Goal: Task Accomplishment & Management: Complete application form

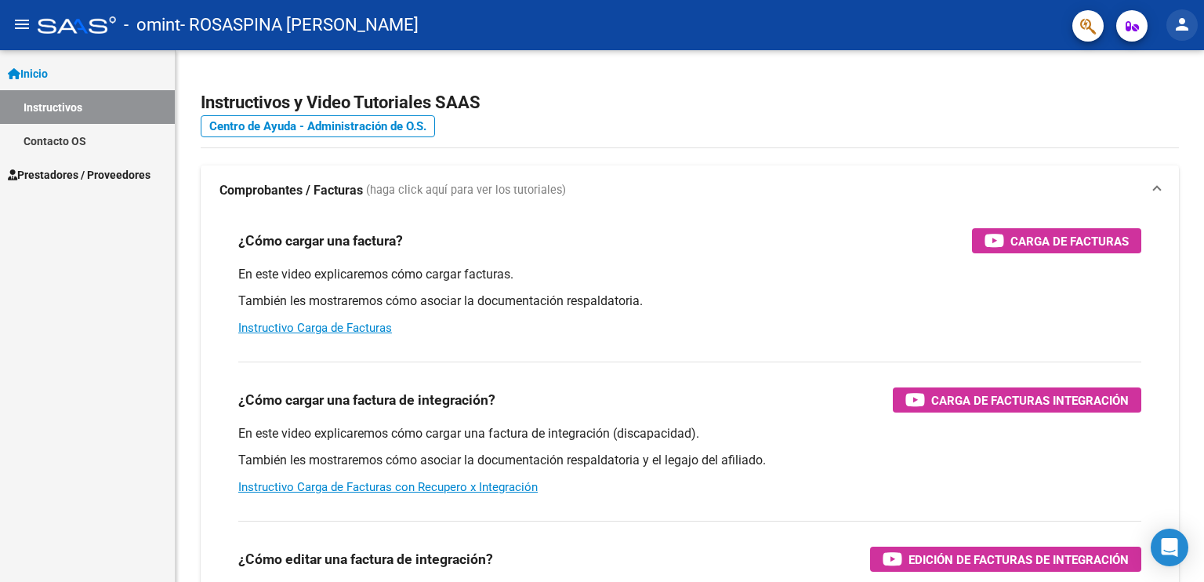
click at [665, 25] on mat-icon "person" at bounding box center [1182, 24] width 19 height 19
click at [665, 25] on div at bounding box center [602, 291] width 1204 height 582
click at [665, 25] on mat-icon "person" at bounding box center [1182, 24] width 19 height 19
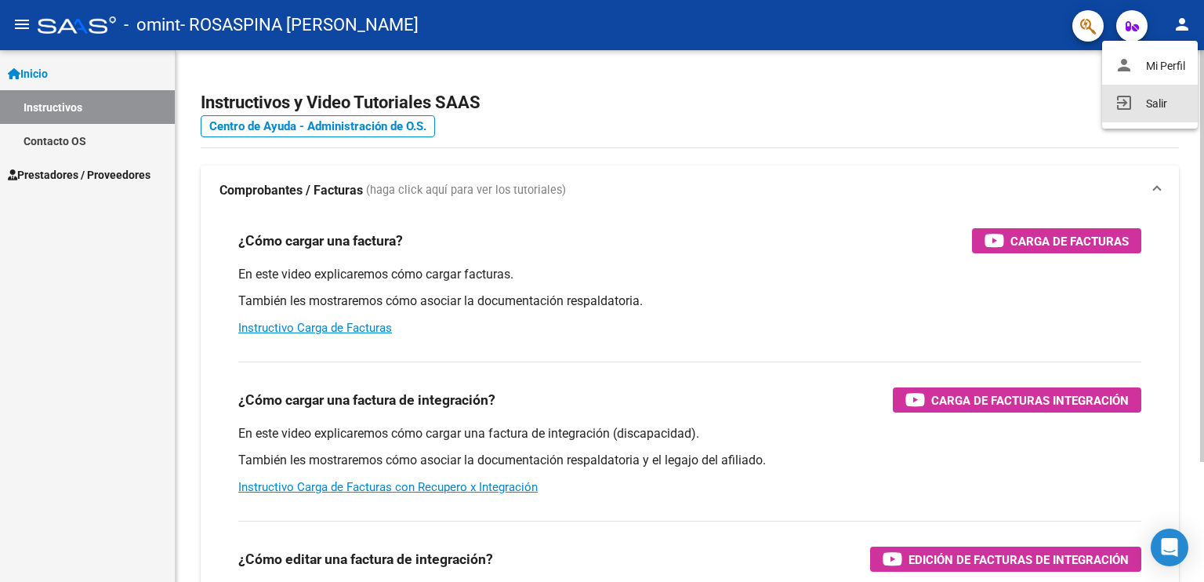
click at [665, 103] on button "exit_to_app Salir" at bounding box center [1150, 104] width 96 height 38
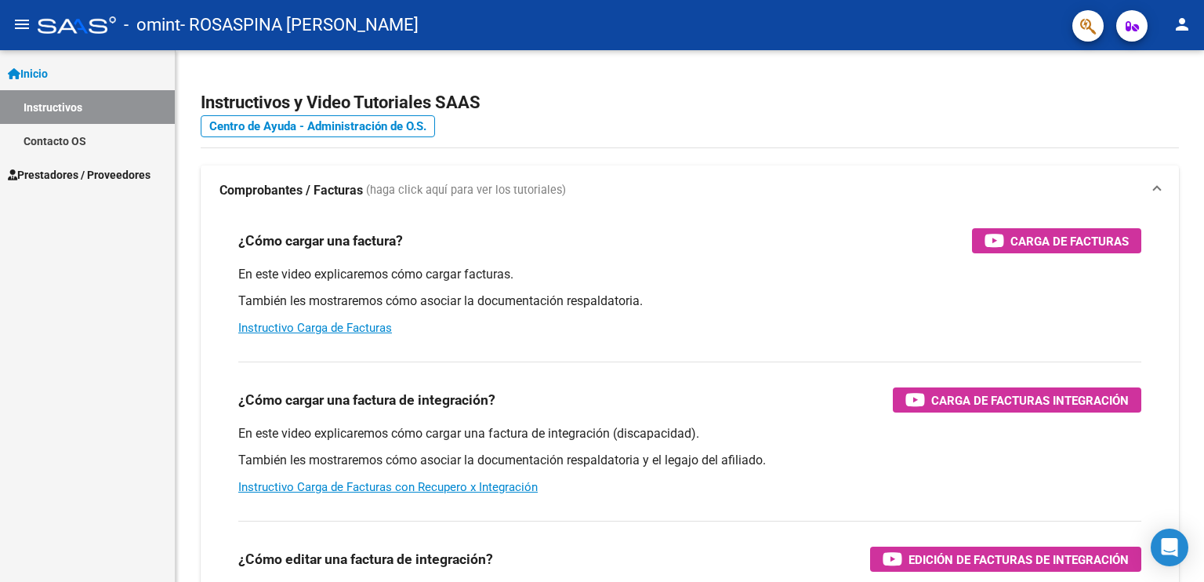
click at [95, 181] on span "Prestadores / Proveedores" at bounding box center [79, 174] width 143 height 17
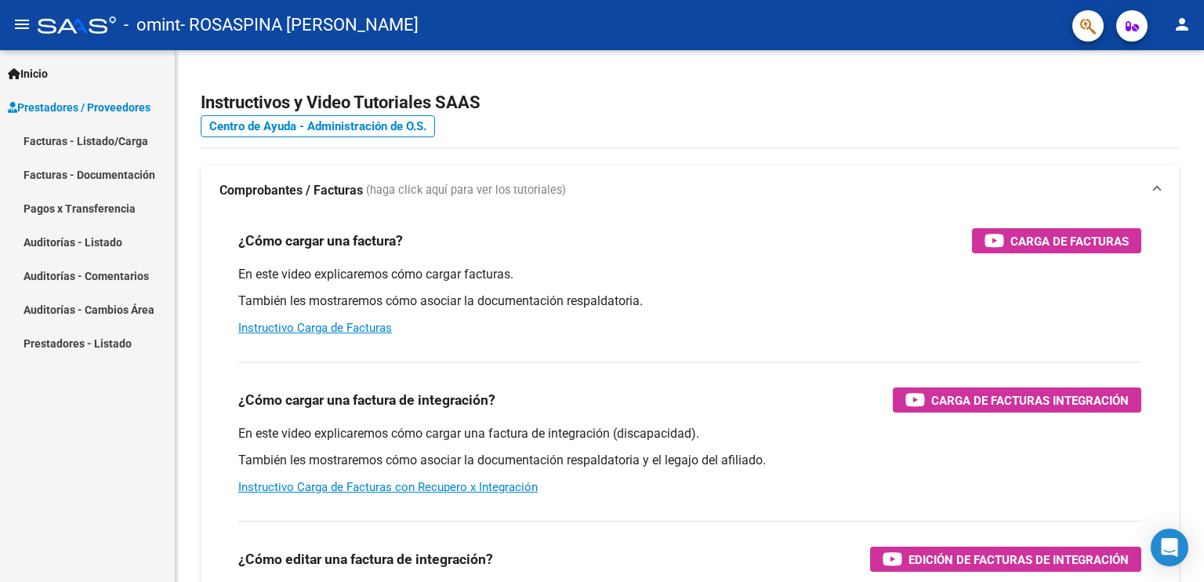
click at [85, 150] on link "Facturas - Listado/Carga" at bounding box center [87, 141] width 175 height 34
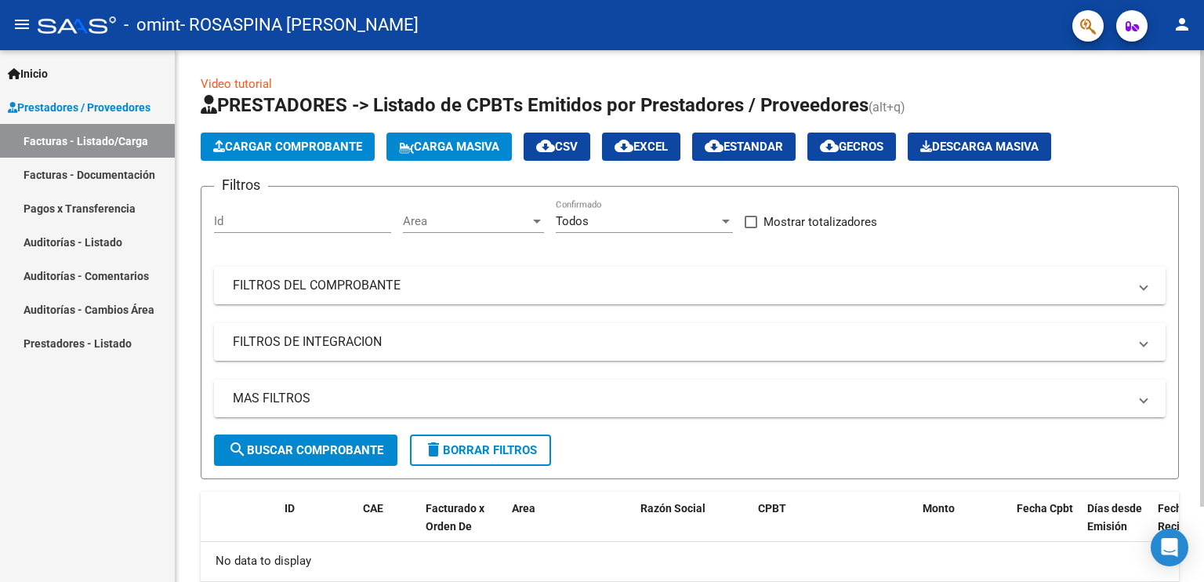
click at [249, 224] on input "Id" at bounding box center [302, 221] width 177 height 14
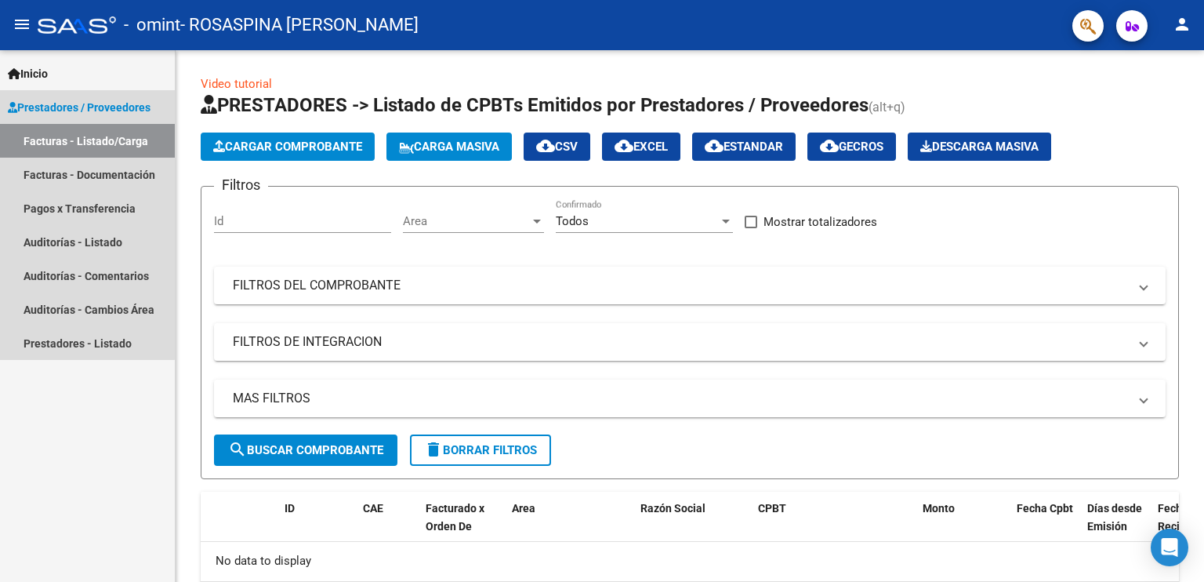
click at [62, 103] on span "Prestadores / Proveedores" at bounding box center [79, 107] width 143 height 17
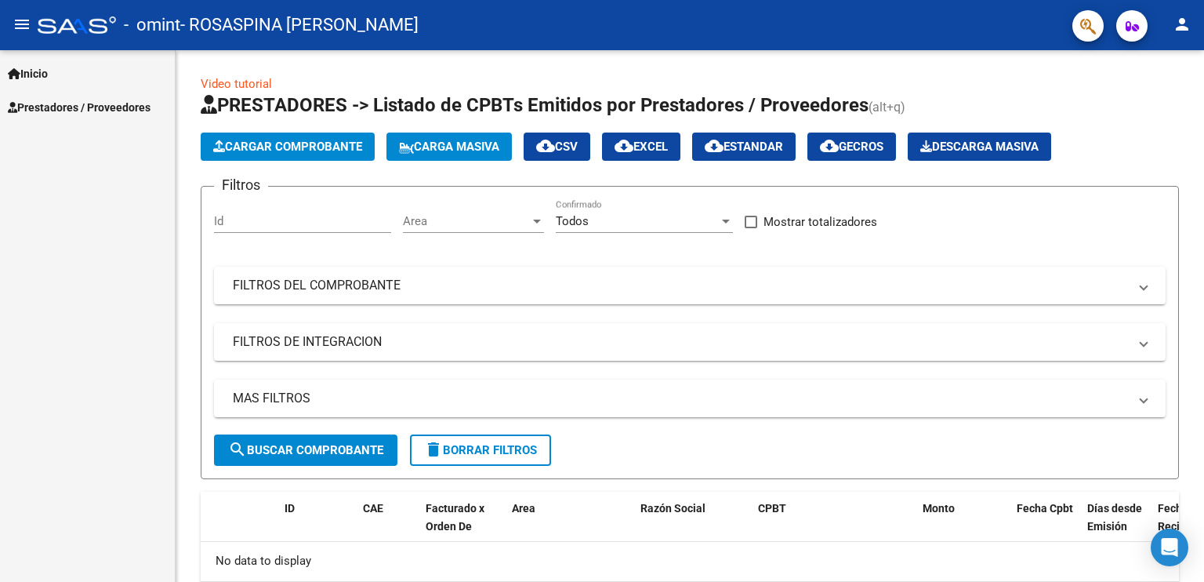
click at [62, 103] on span "Prestadores / Proveedores" at bounding box center [79, 107] width 143 height 17
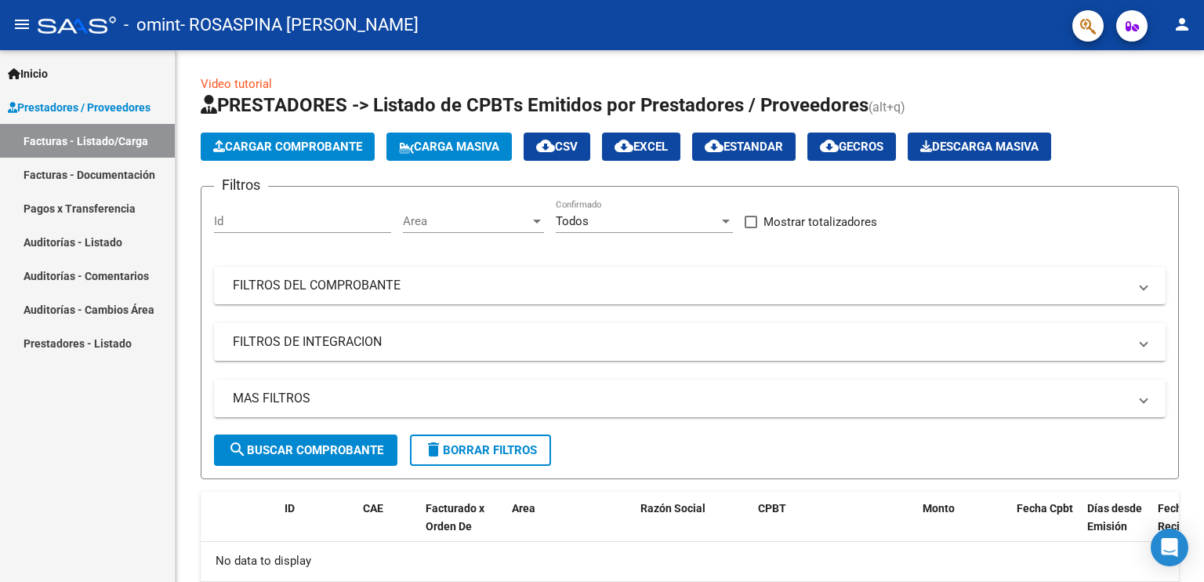
click at [41, 74] on span "Inicio" at bounding box center [28, 73] width 40 height 17
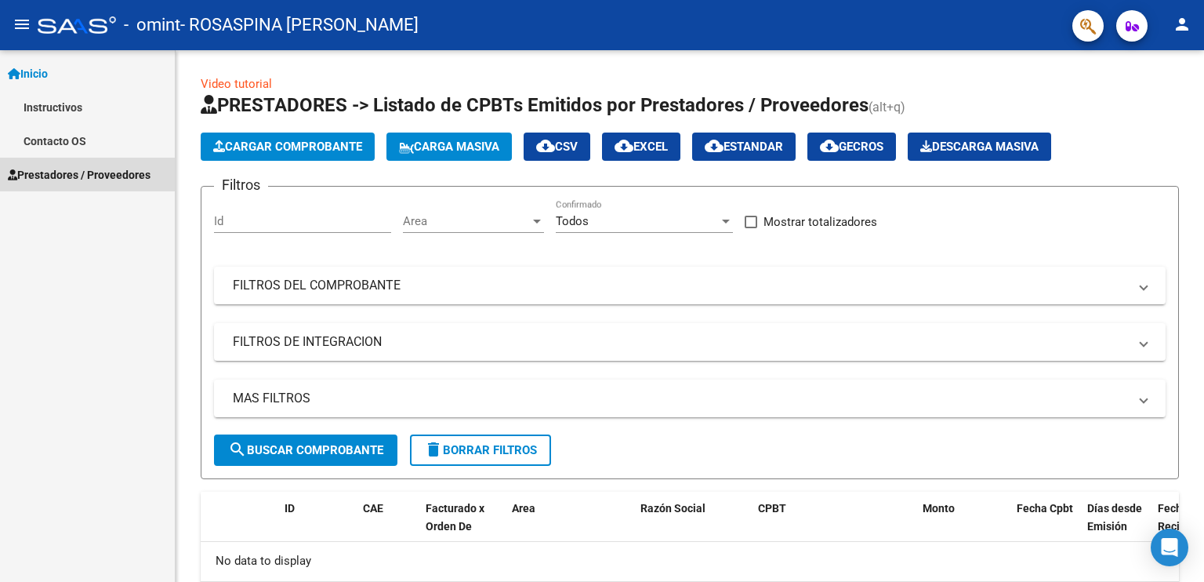
click at [60, 172] on span "Prestadores / Proveedores" at bounding box center [79, 174] width 143 height 17
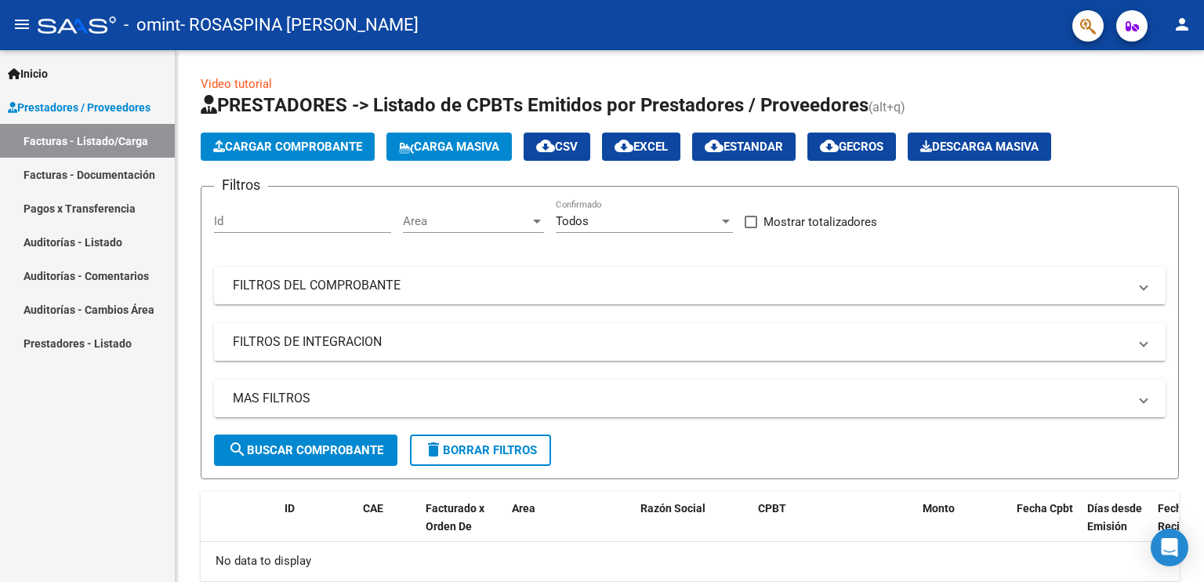
click at [80, 349] on link "Prestadores - Listado" at bounding box center [87, 343] width 175 height 34
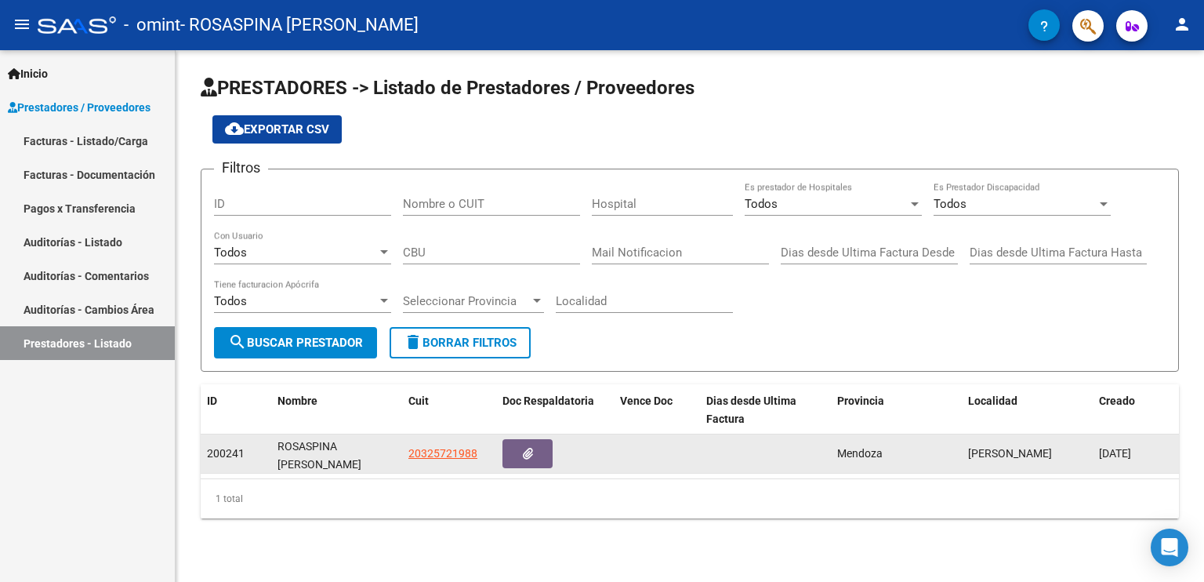
click at [206, 448] on datatable-body-cell "200241" at bounding box center [236, 453] width 71 height 38
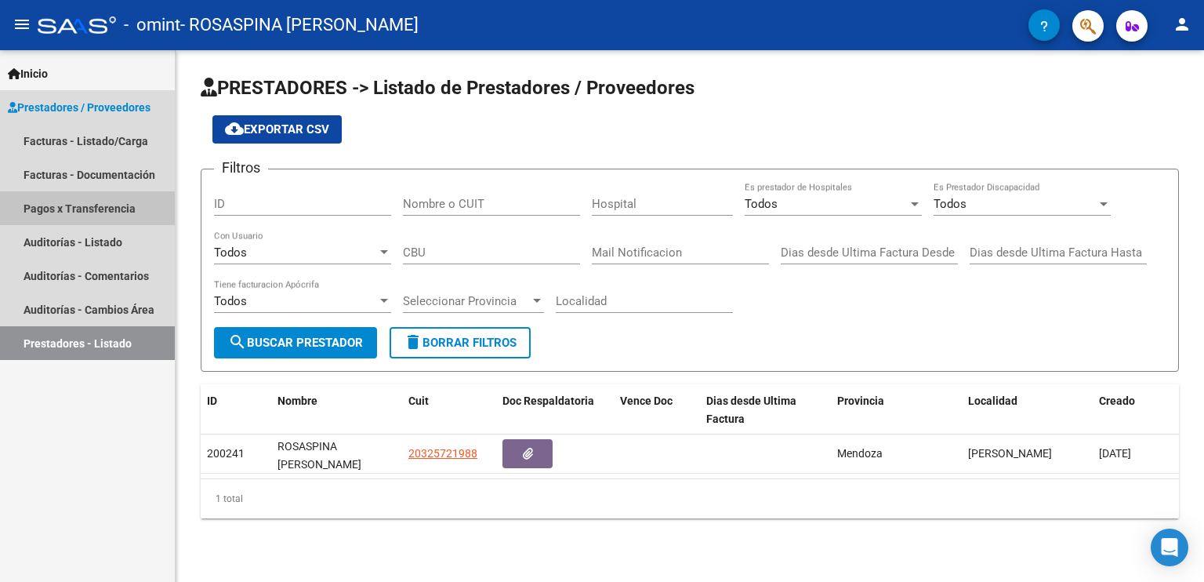
click at [86, 204] on link "Pagos x Transferencia" at bounding box center [87, 208] width 175 height 34
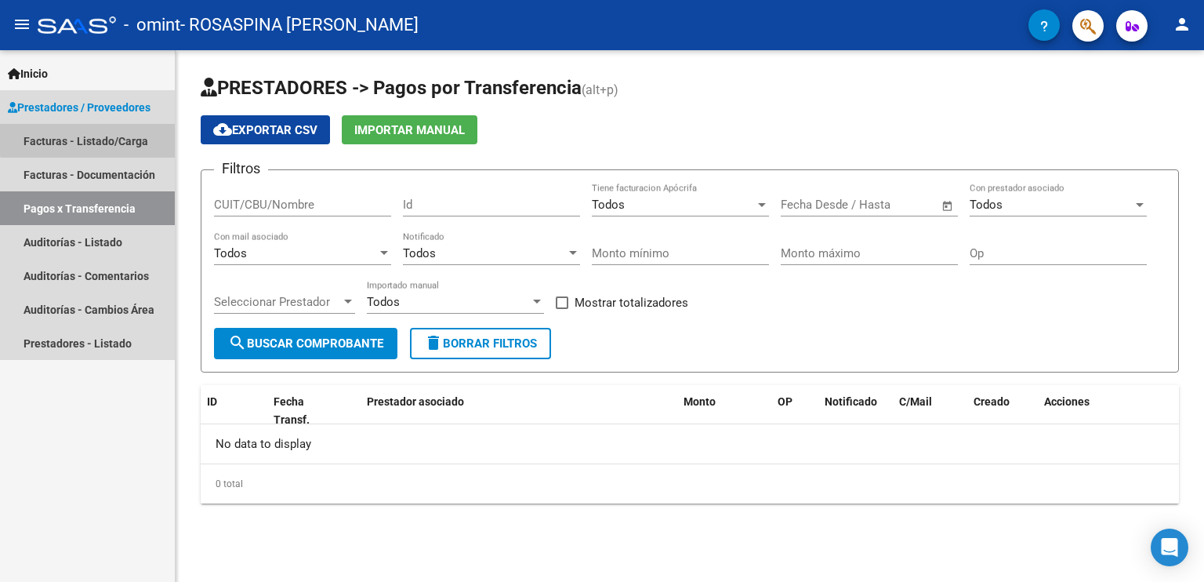
click at [108, 137] on link "Facturas - Listado/Carga" at bounding box center [87, 141] width 175 height 34
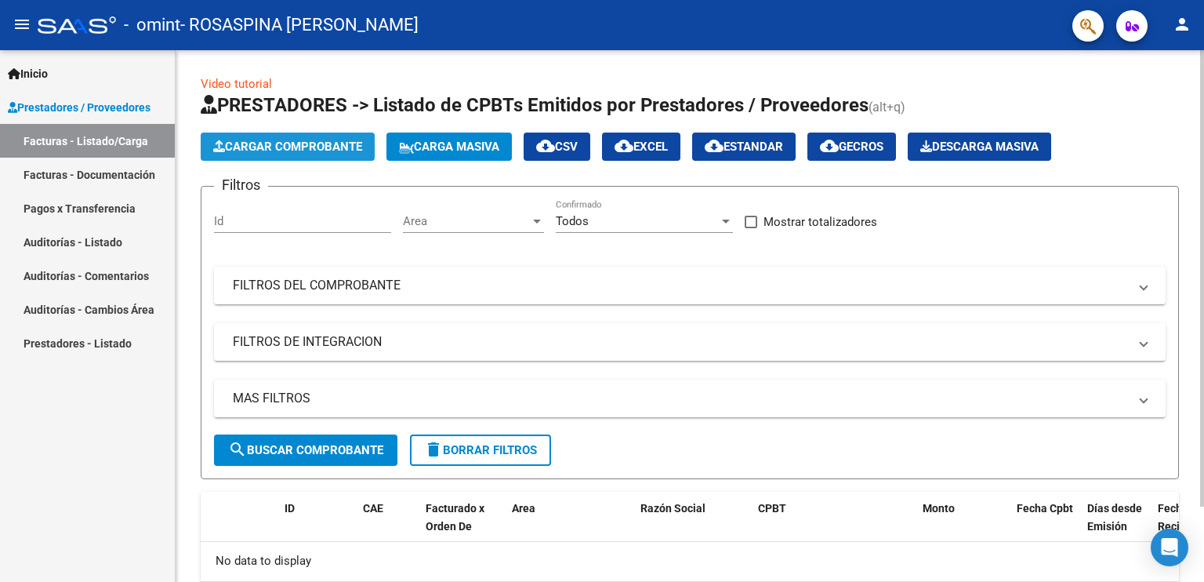
click at [309, 150] on span "Cargar Comprobante" at bounding box center [287, 147] width 149 height 14
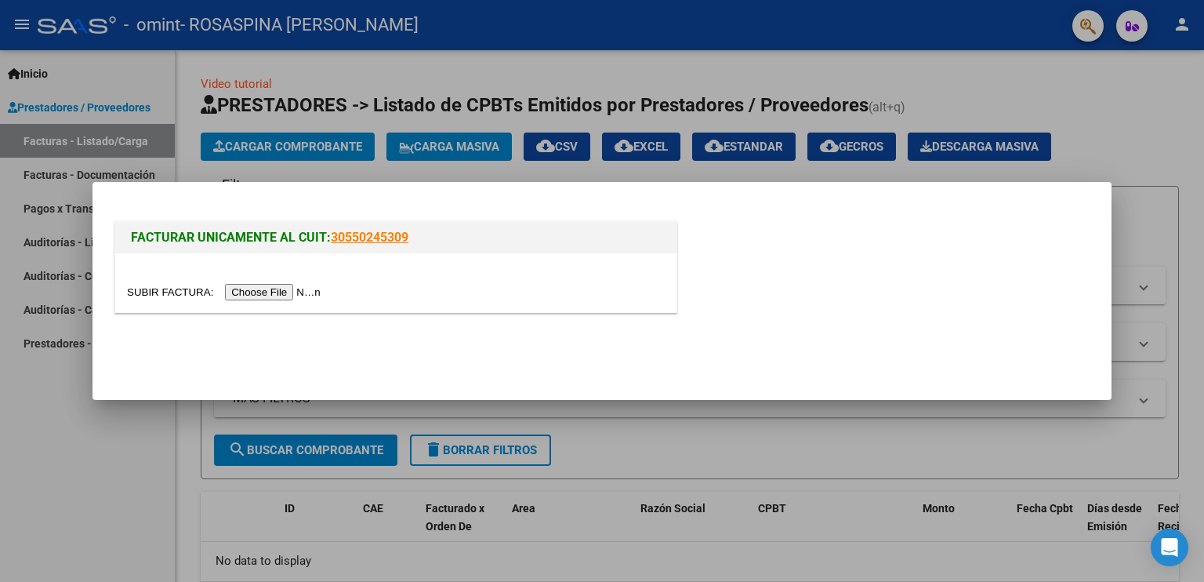
click at [277, 297] on input "file" at bounding box center [226, 292] width 198 height 16
click at [300, 297] on input "file" at bounding box center [226, 292] width 198 height 16
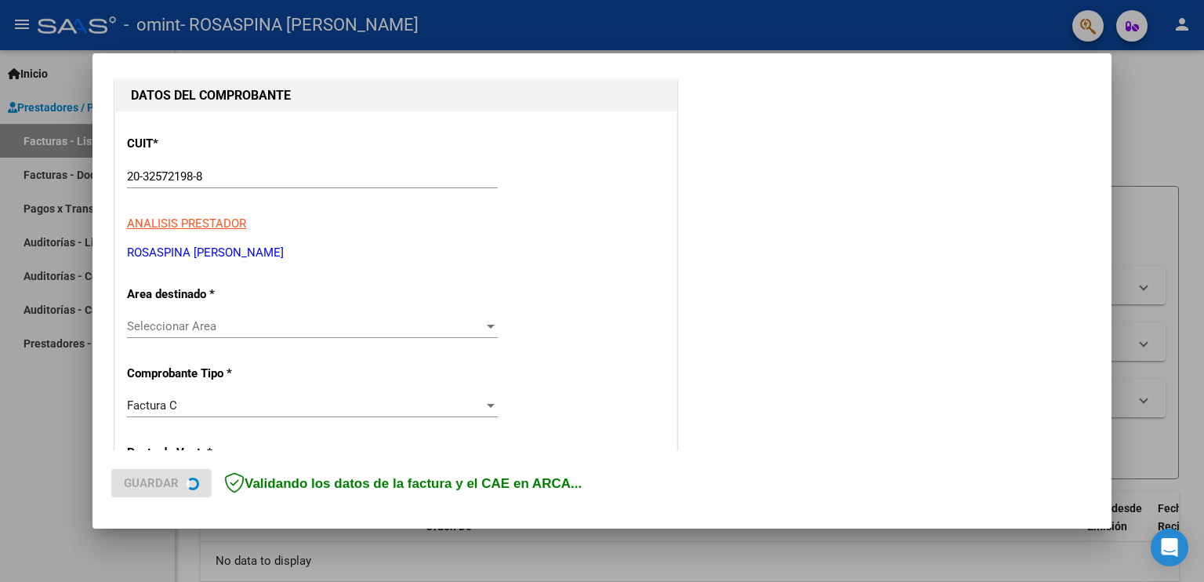
scroll to position [235, 0]
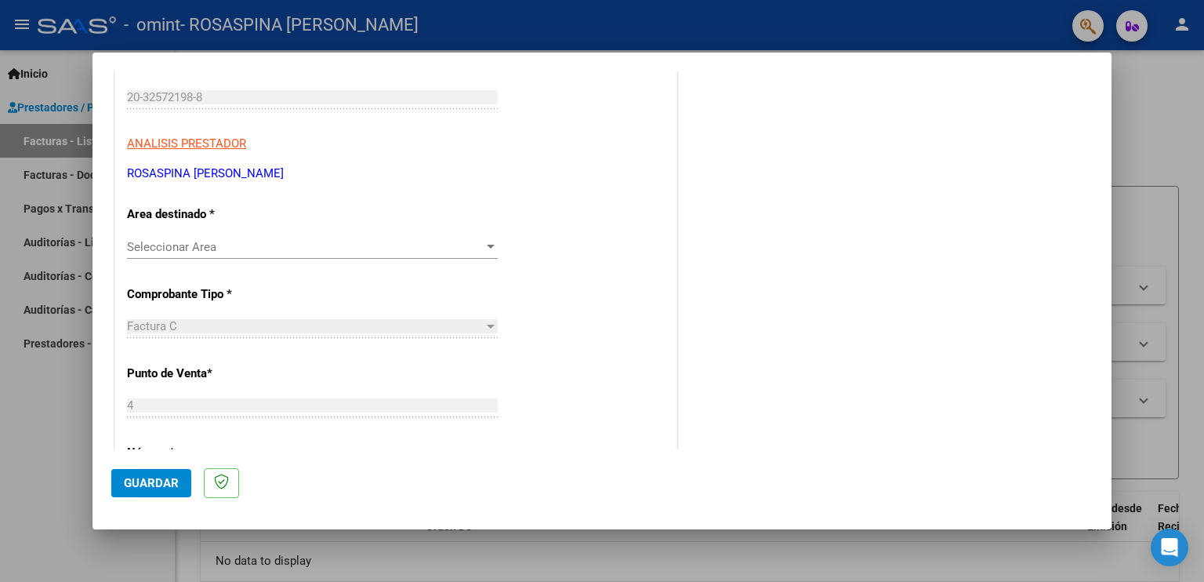
click at [325, 248] on span "Seleccionar Area" at bounding box center [305, 247] width 357 height 14
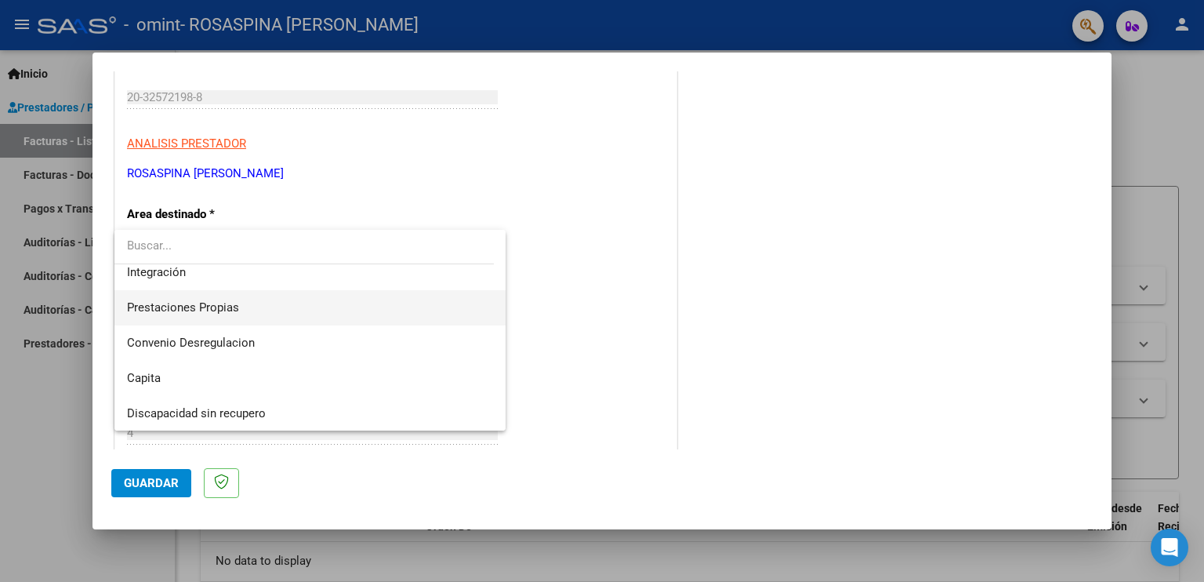
scroll to position [38, 0]
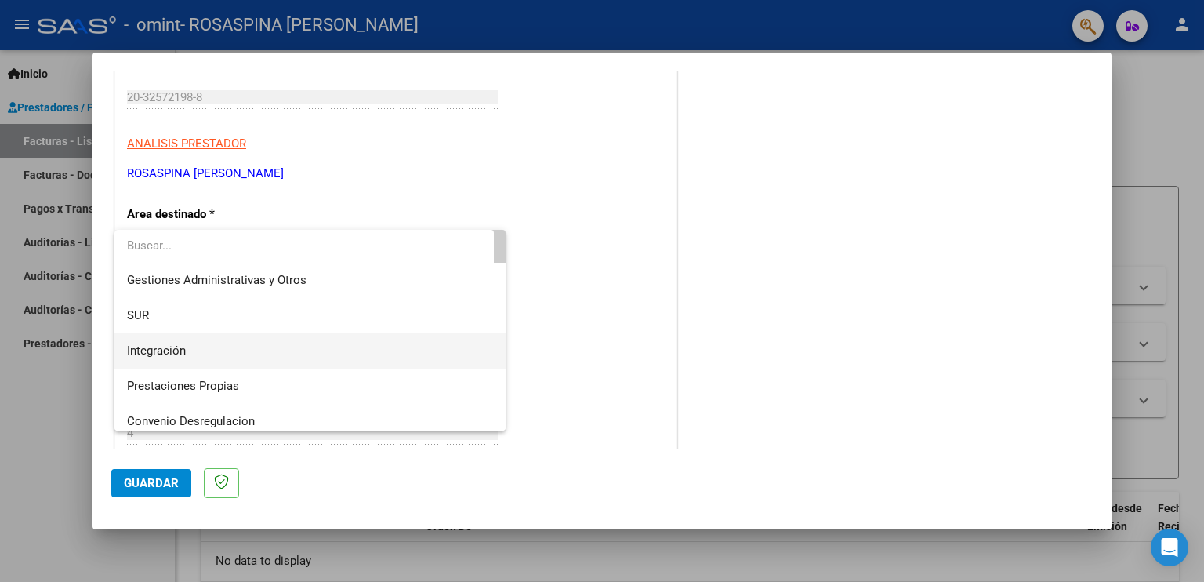
click at [251, 340] on span "Integración" at bounding box center [310, 350] width 367 height 35
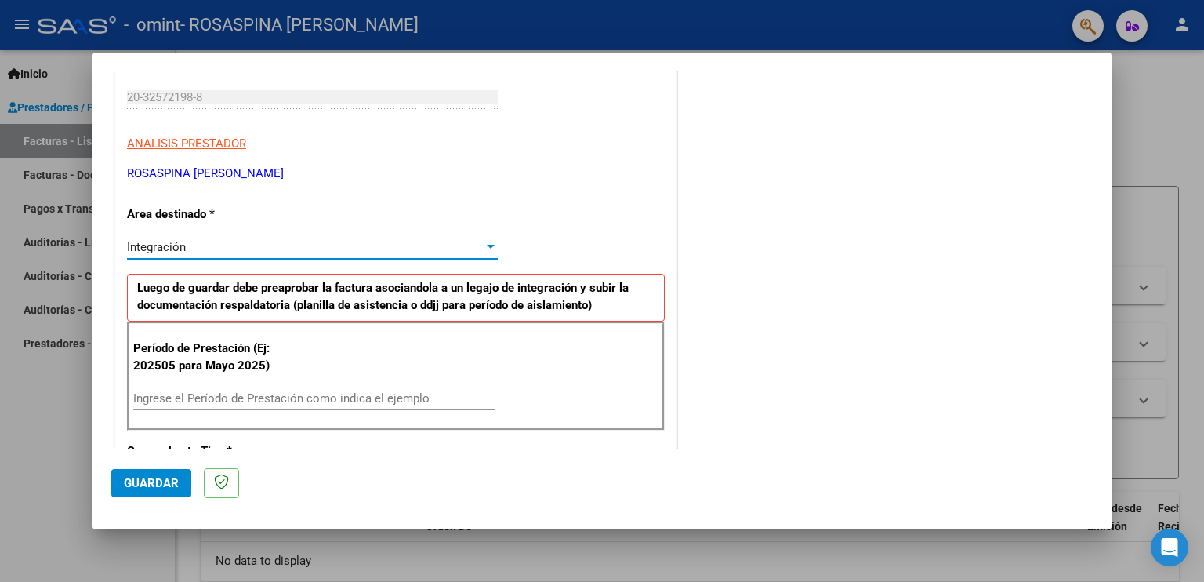
scroll to position [392, 0]
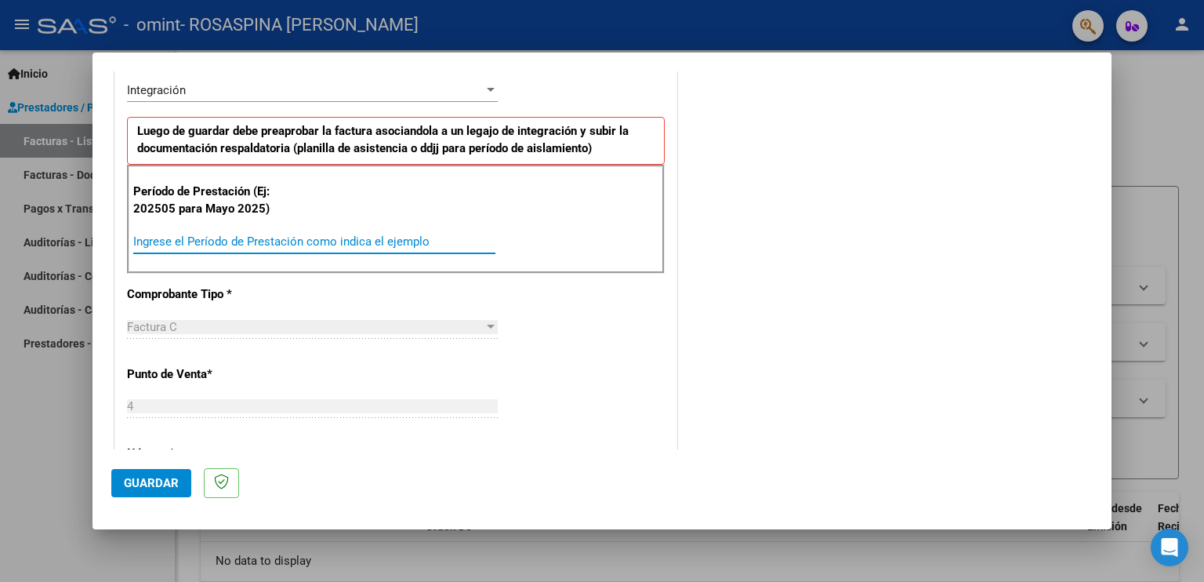
click at [314, 236] on input "Ingrese el Período de Prestación como indica el ejemplo" at bounding box center [314, 241] width 362 height 14
type input "202509"
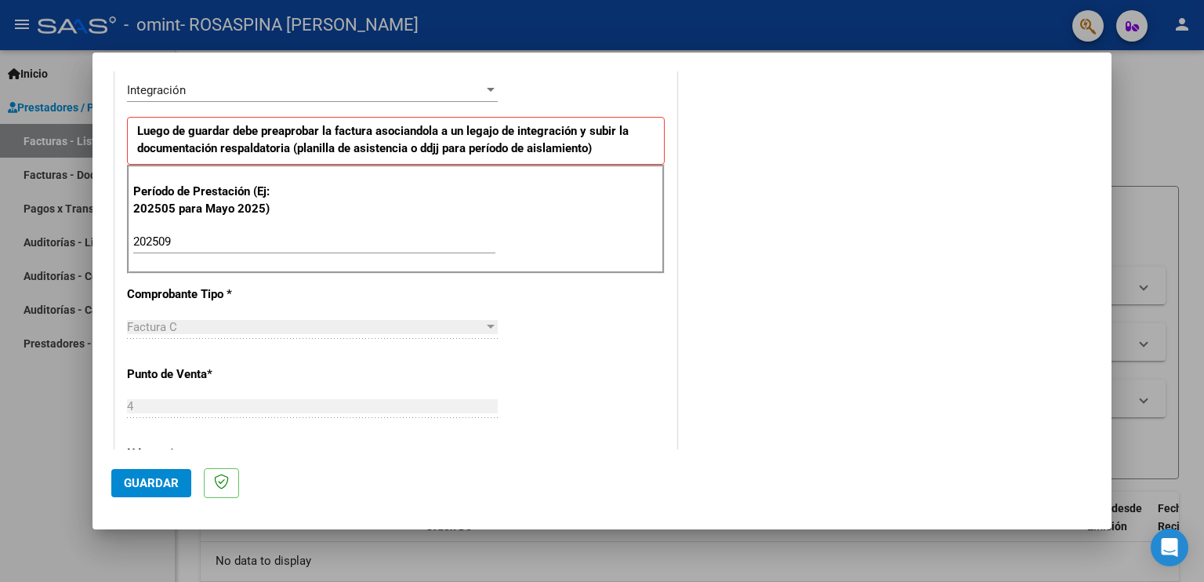
click at [230, 320] on div "Factura C" at bounding box center [305, 327] width 357 height 14
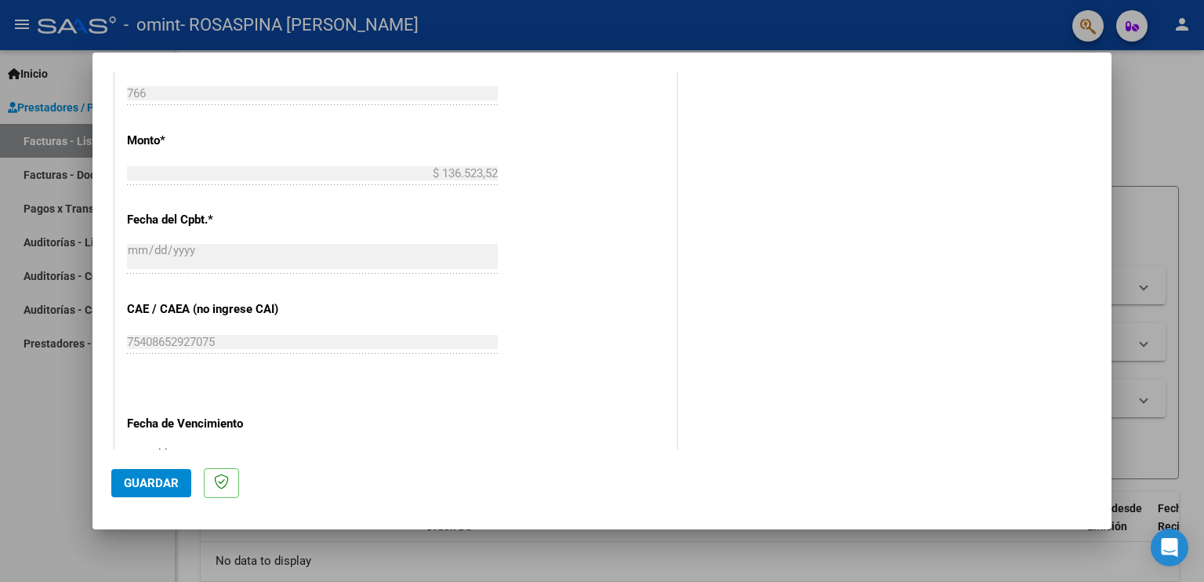
scroll to position [999, 0]
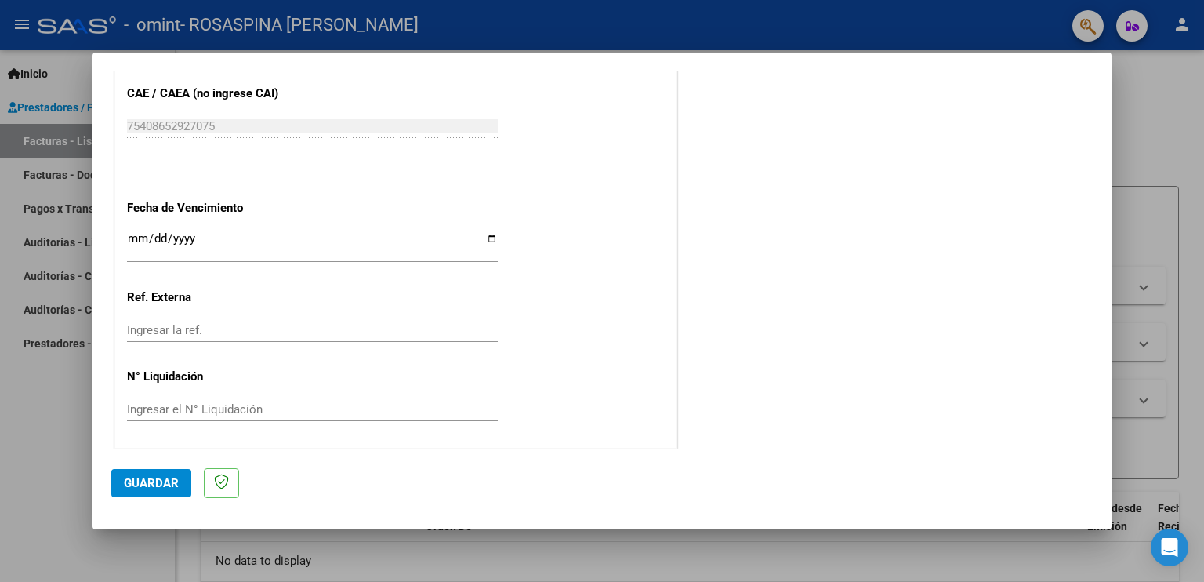
click at [142, 232] on input "Ingresar la fecha" at bounding box center [312, 244] width 371 height 25
click at [206, 326] on input "Ingresar la ref." at bounding box center [312, 330] width 371 height 14
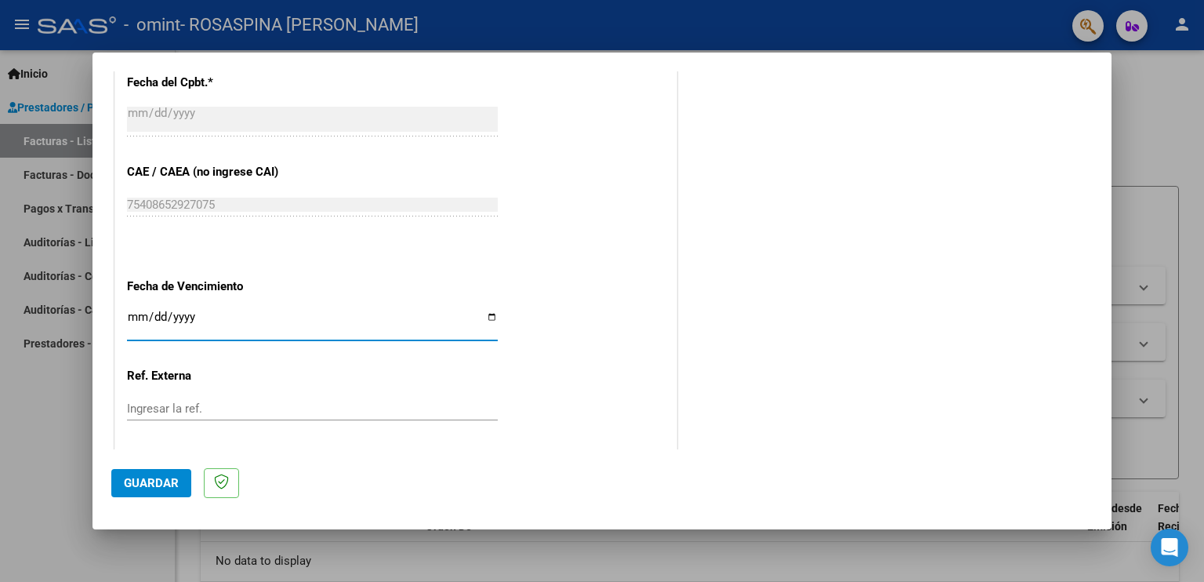
click at [129, 313] on input "Ingresar la fecha" at bounding box center [312, 322] width 371 height 25
type input "2025-10-14"
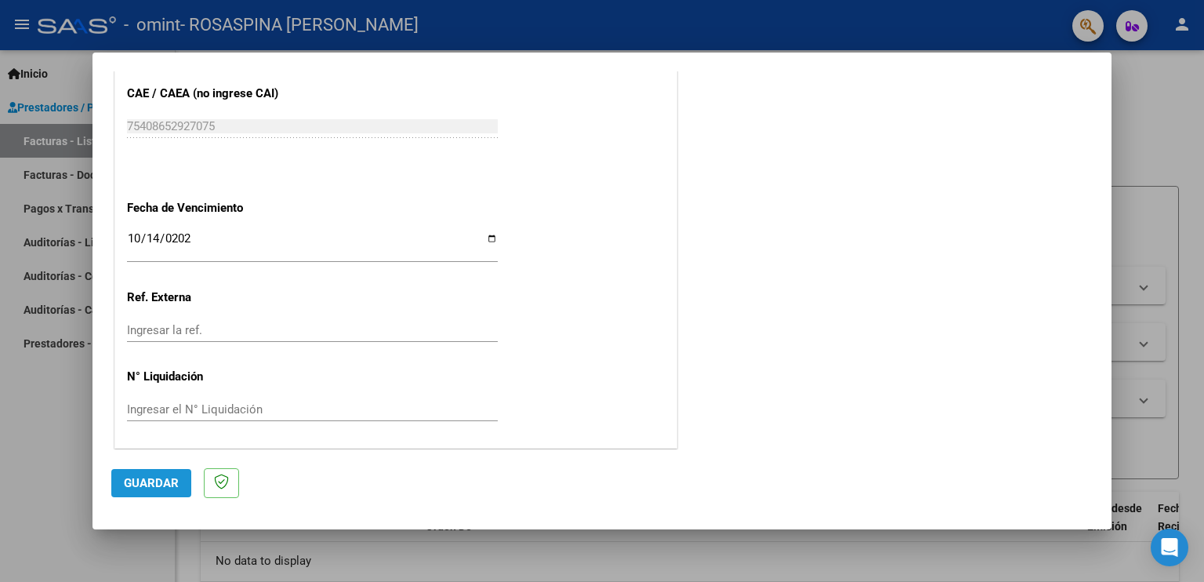
click at [161, 473] on button "Guardar" at bounding box center [151, 483] width 80 height 28
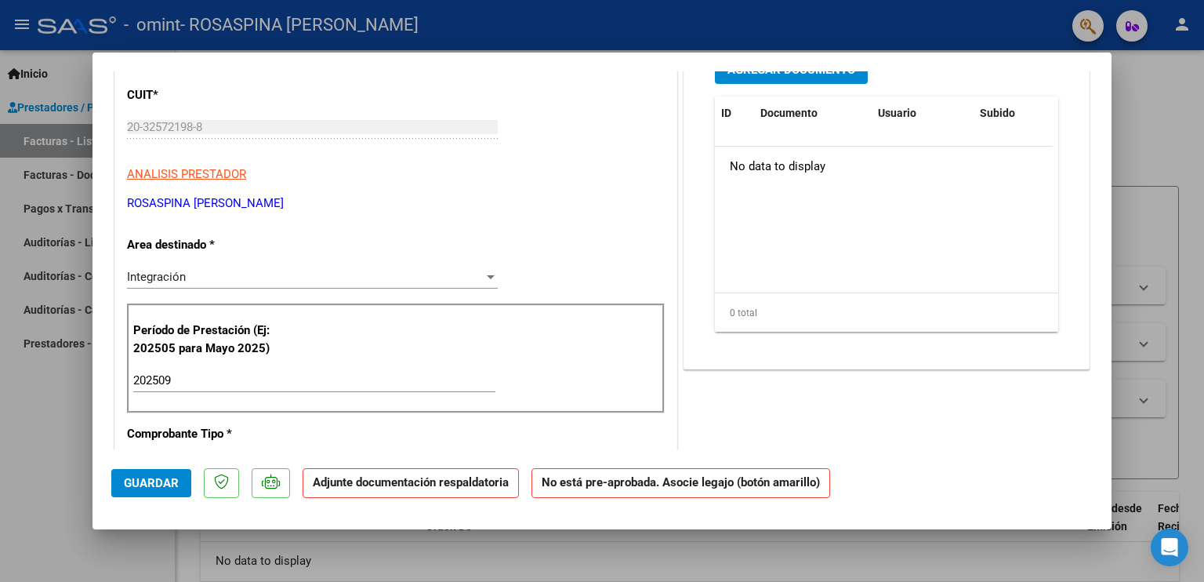
scroll to position [78, 0]
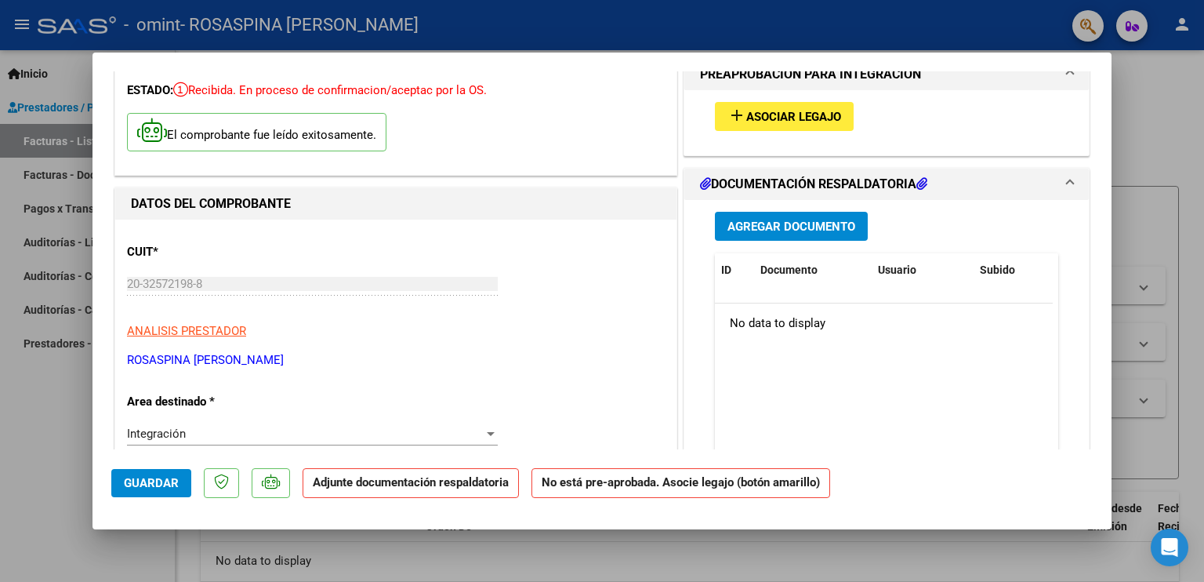
click at [790, 226] on span "Agregar Documento" at bounding box center [791, 226] width 128 height 14
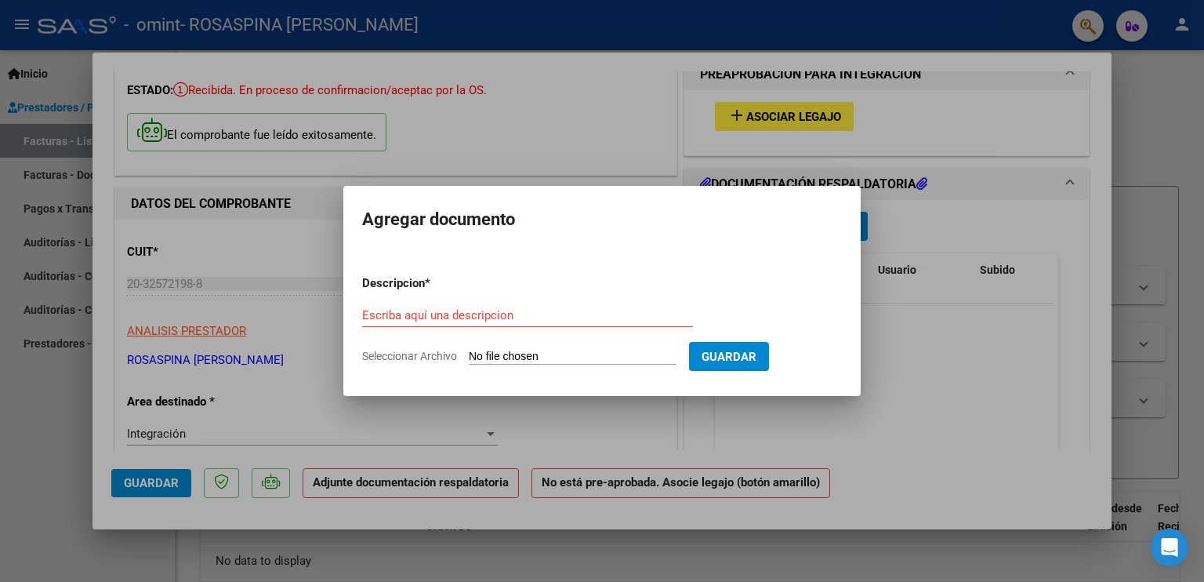
click at [571, 360] on input "Seleccionar Archivo" at bounding box center [573, 357] width 208 height 15
type input "C:\fakepath\planilla traslados Julia SETIEMBRE 2025.pdf"
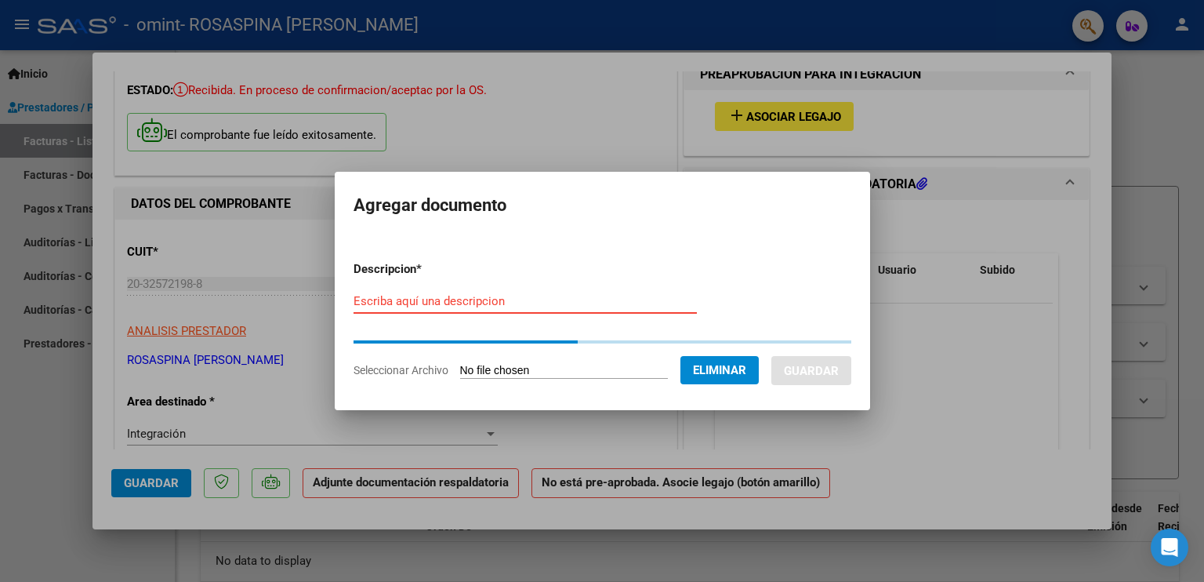
click at [453, 295] on input "Escriba aquí una descripcion" at bounding box center [525, 301] width 343 height 14
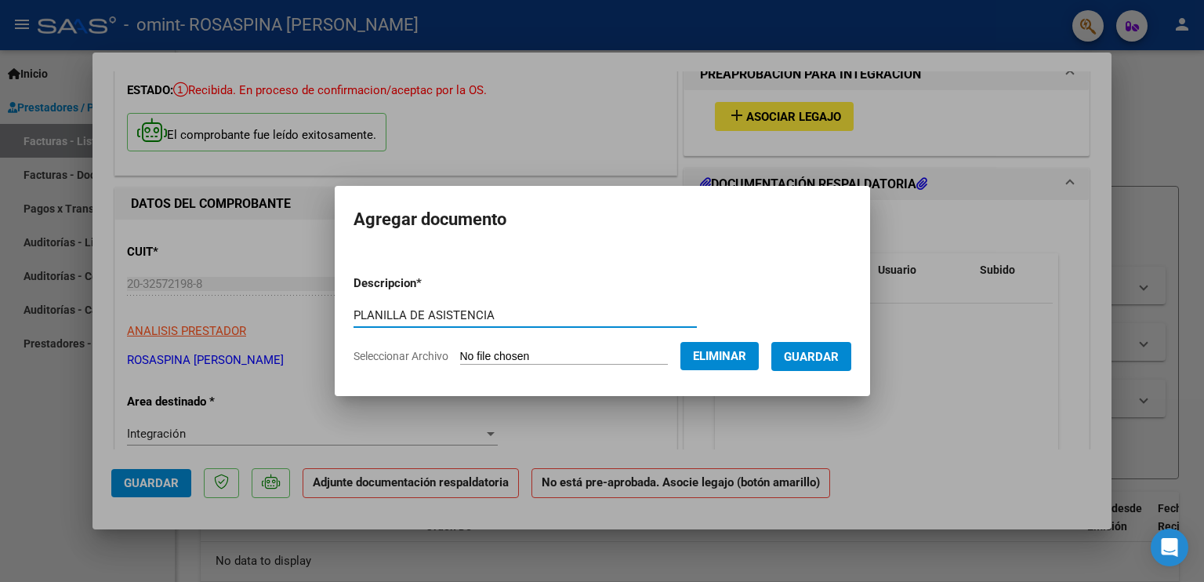
type input "PLANILLA DE ASISTENCIA"
click at [825, 352] on span "Guardar" at bounding box center [811, 357] width 55 height 14
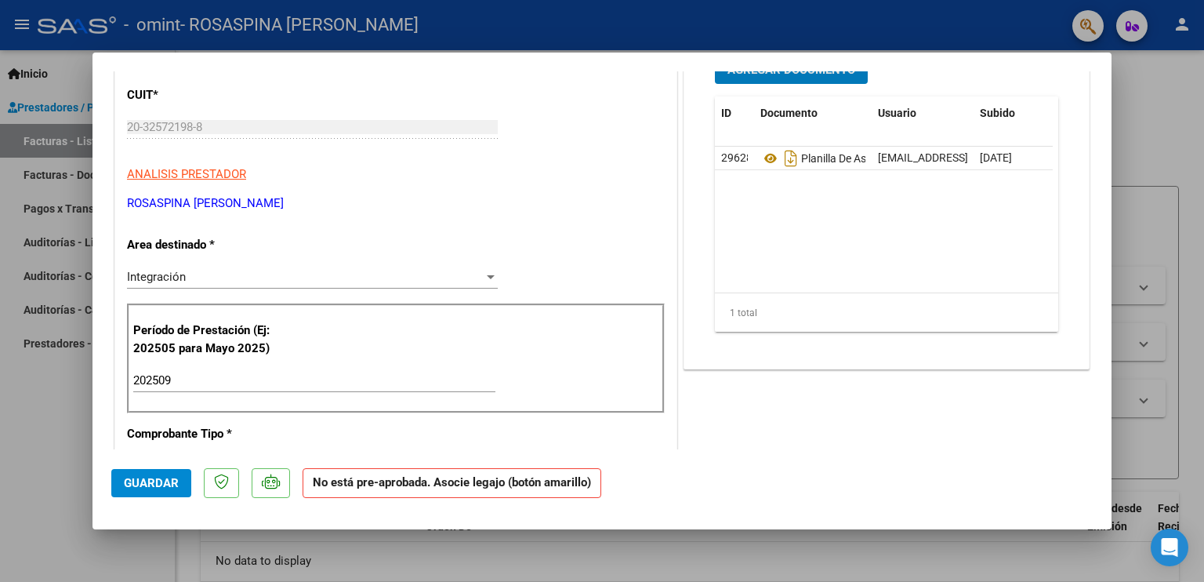
scroll to position [0, 0]
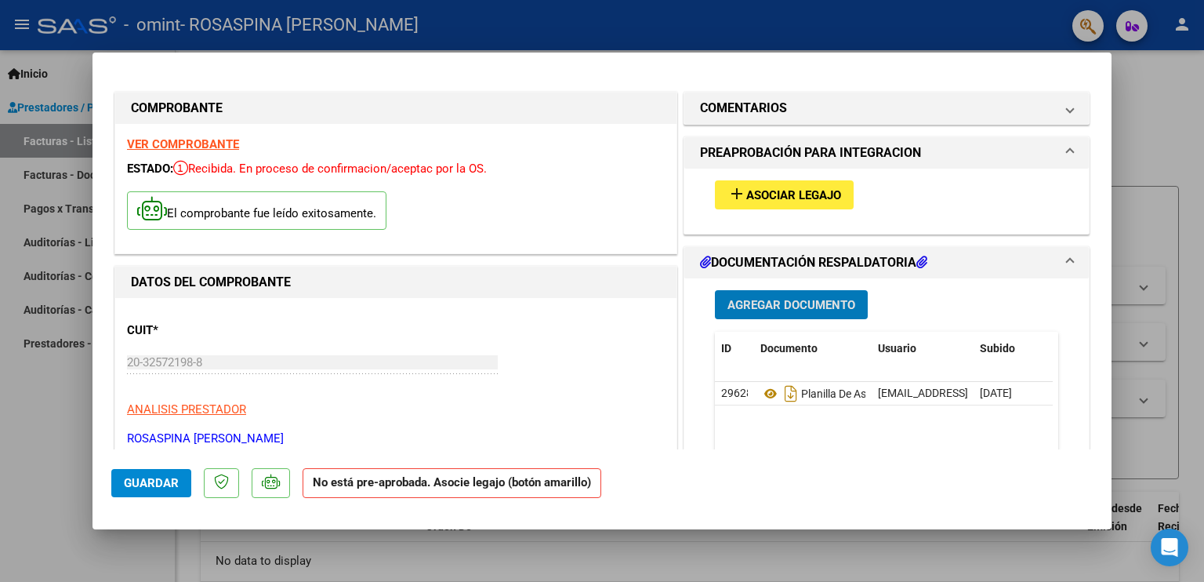
click at [771, 198] on span "Asociar Legajo" at bounding box center [793, 195] width 95 height 14
click at [752, 208] on button "add Asociar Legajo" at bounding box center [784, 194] width 139 height 29
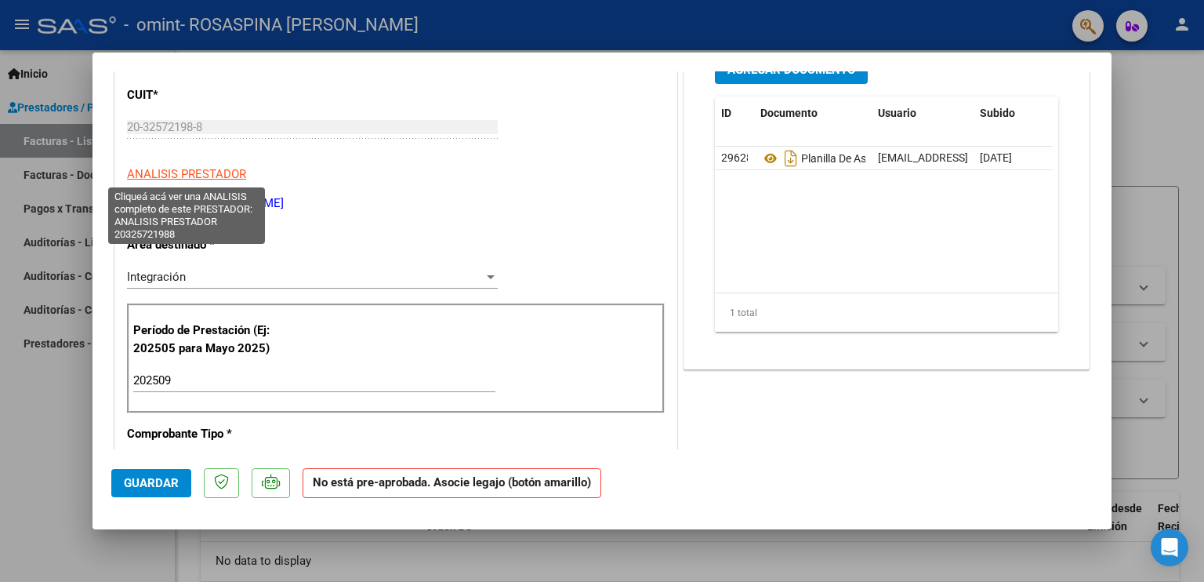
click at [200, 175] on span "ANALISIS PRESTADOR" at bounding box center [186, 174] width 119 height 14
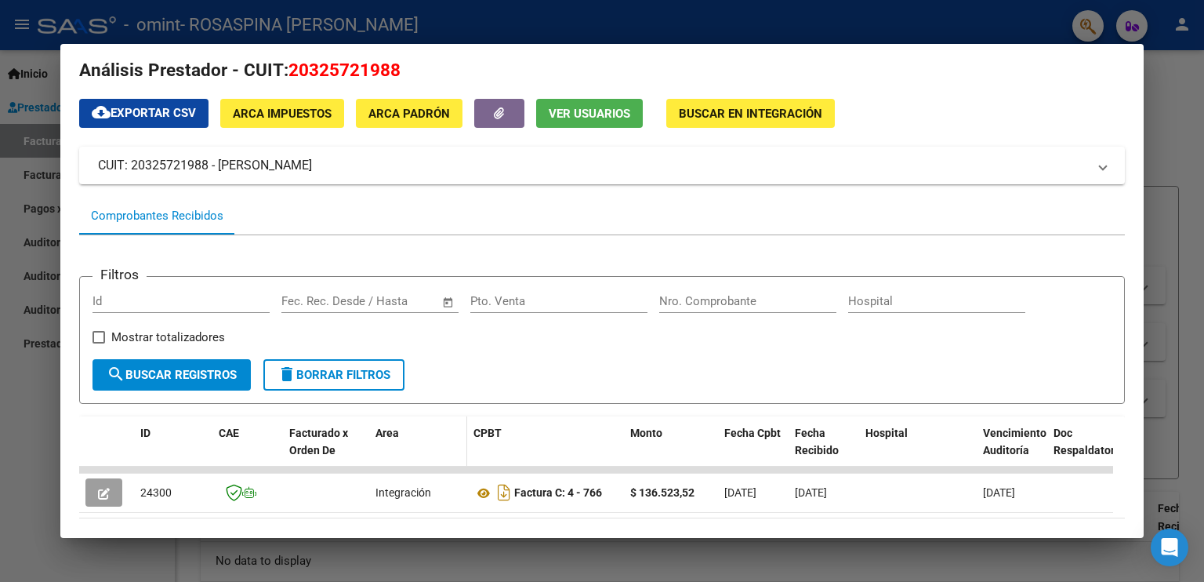
scroll to position [0, 0]
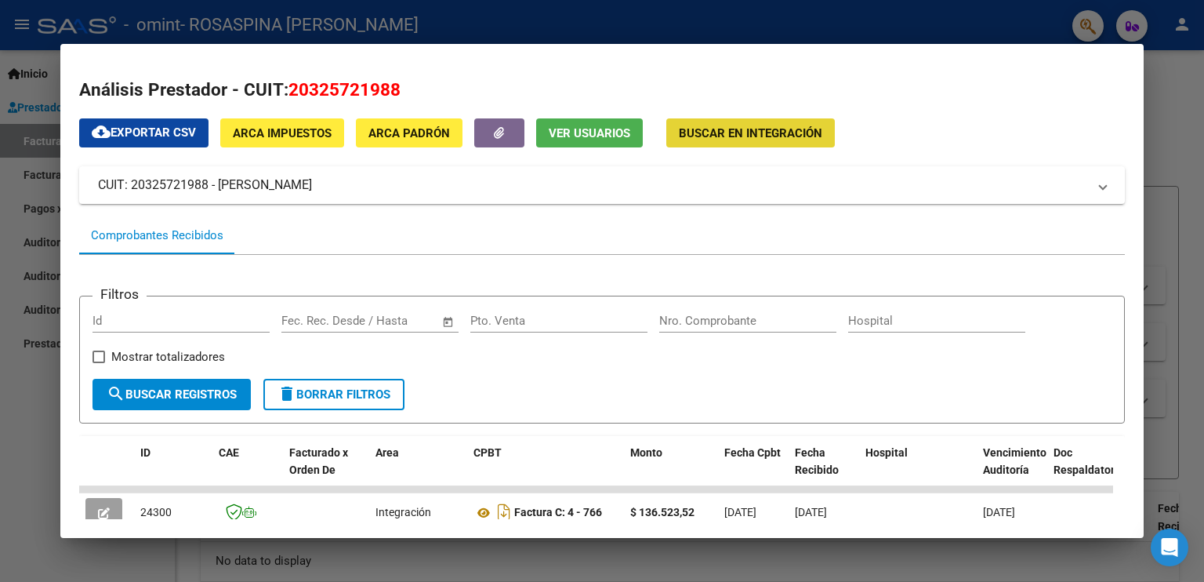
click at [789, 131] on span "Buscar en Integración" at bounding box center [750, 133] width 143 height 14
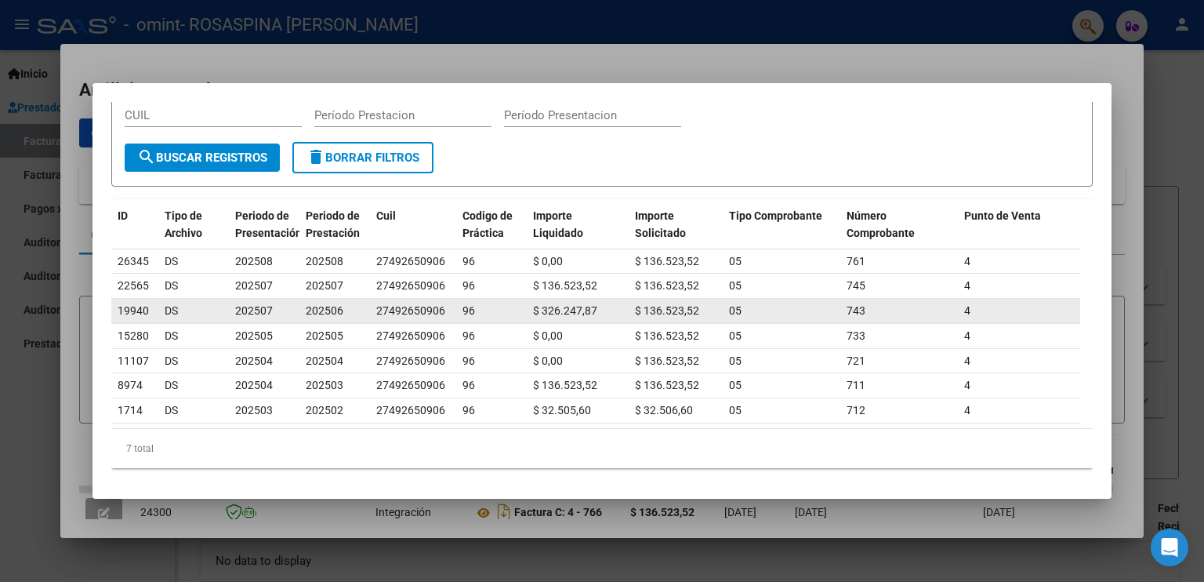
scroll to position [88, 0]
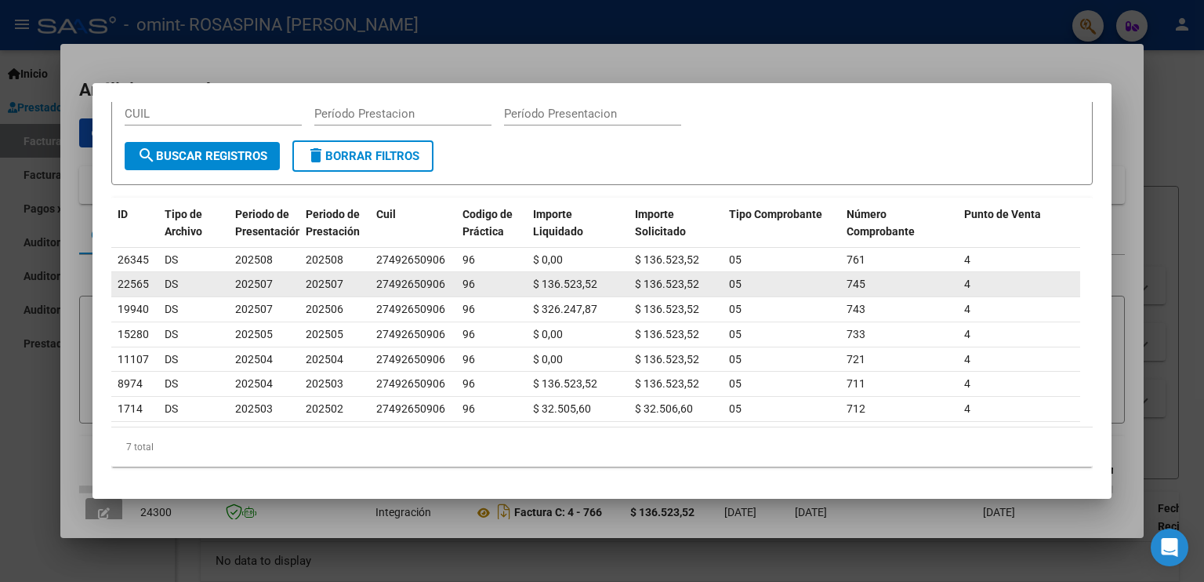
click at [398, 275] on div "27492650906" at bounding box center [410, 284] width 69 height 18
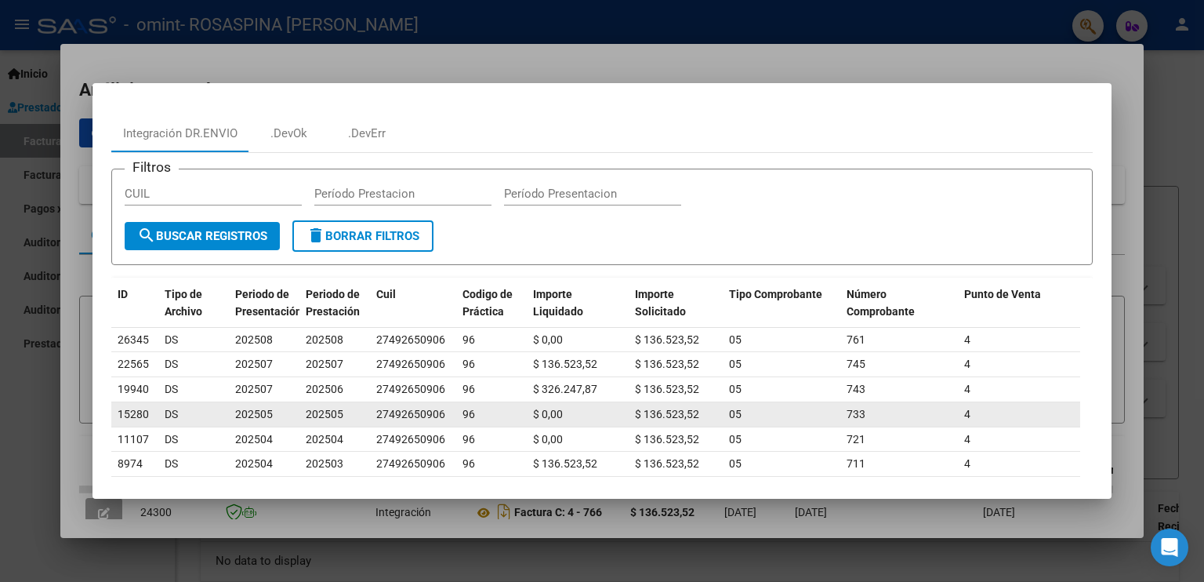
scroll to position [78, 0]
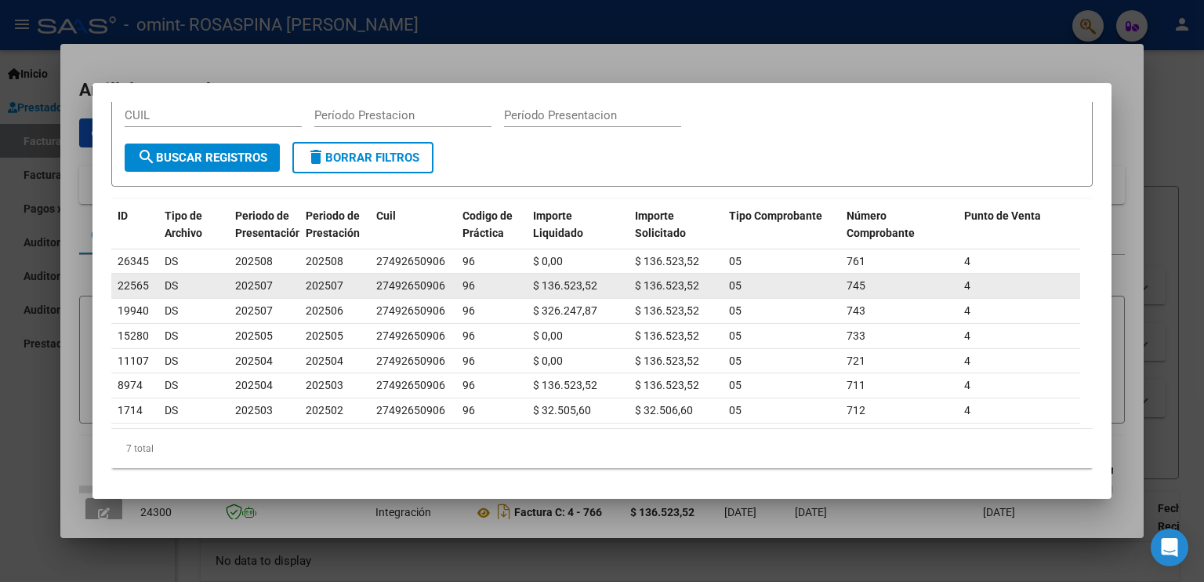
click at [444, 280] on div "27492650906" at bounding box center [410, 286] width 69 height 18
click at [382, 286] on div "27492650906" at bounding box center [410, 286] width 69 height 18
copy div "27492650906"
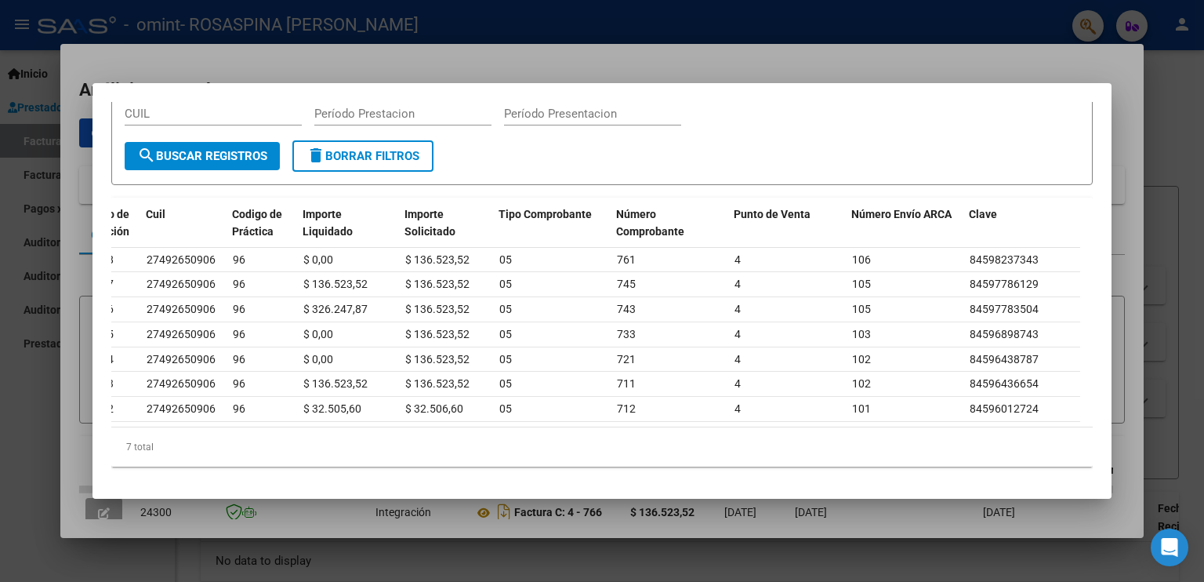
scroll to position [0, 0]
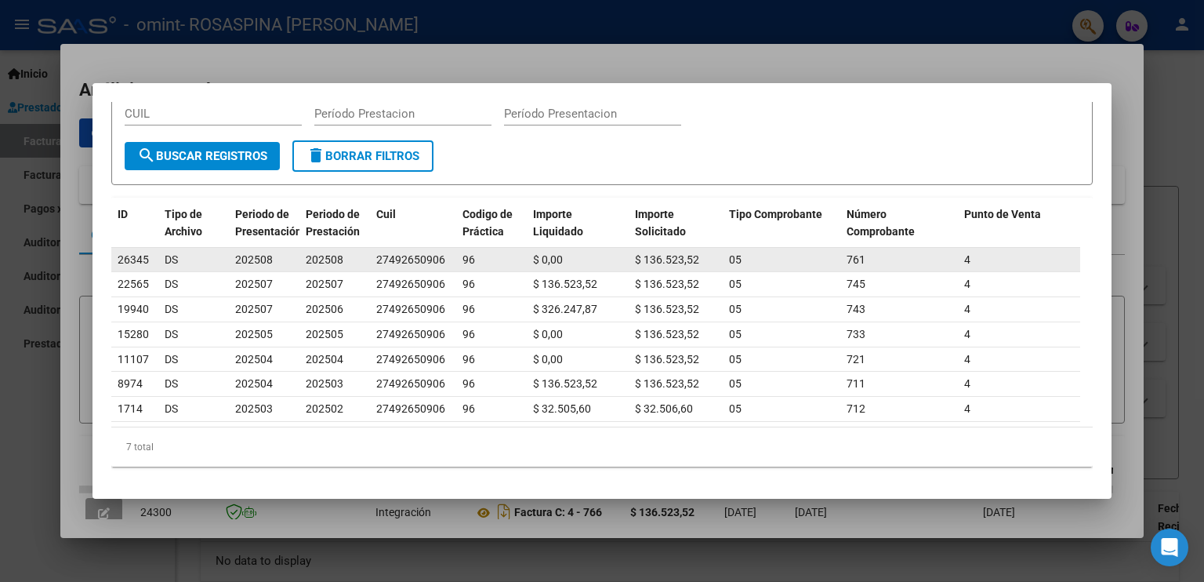
click at [455, 248] on datatable-body-cell "27492650906" at bounding box center [413, 260] width 86 height 24
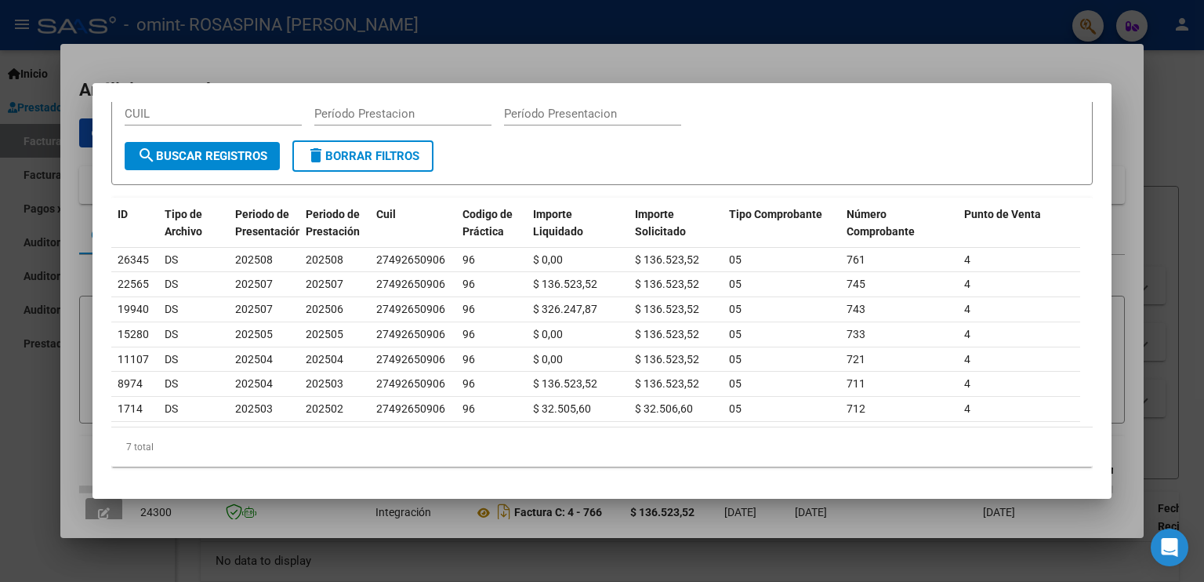
drag, startPoint x: 1143, startPoint y: 50, endPoint x: 1176, endPoint y: 76, distance: 41.9
click at [1144, 50] on div at bounding box center [602, 291] width 1204 height 582
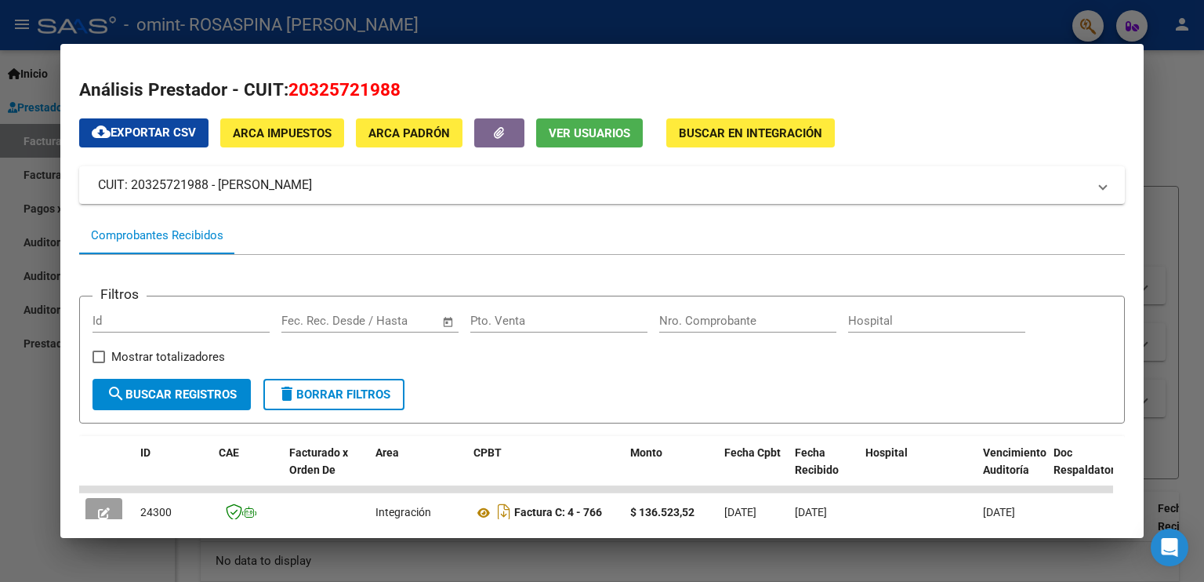
scroll to position [98, 0]
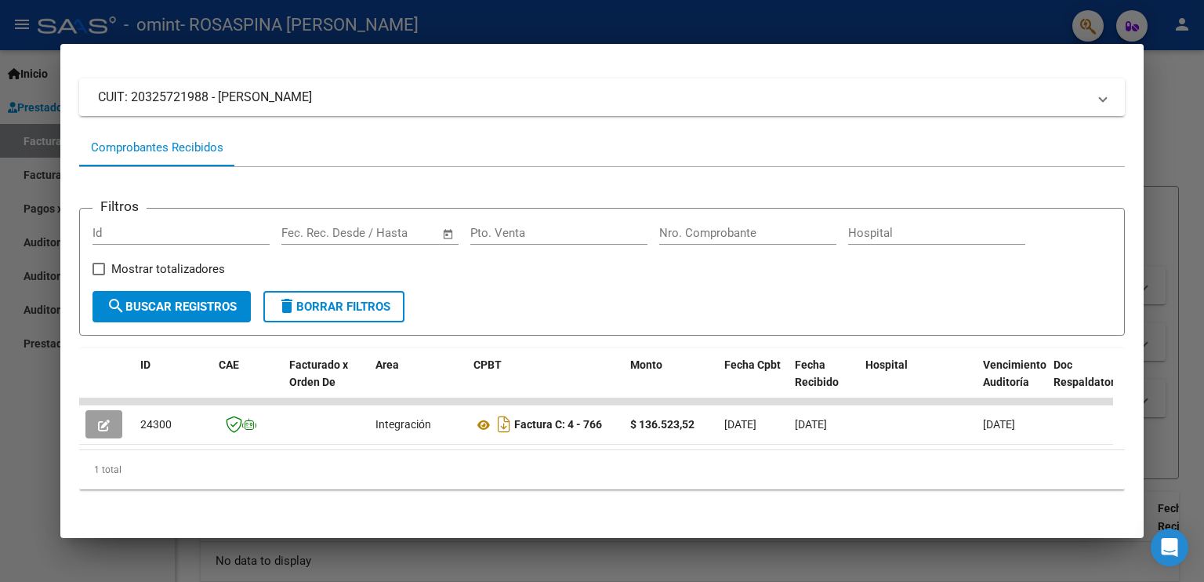
click at [1187, 433] on div at bounding box center [602, 291] width 1204 height 582
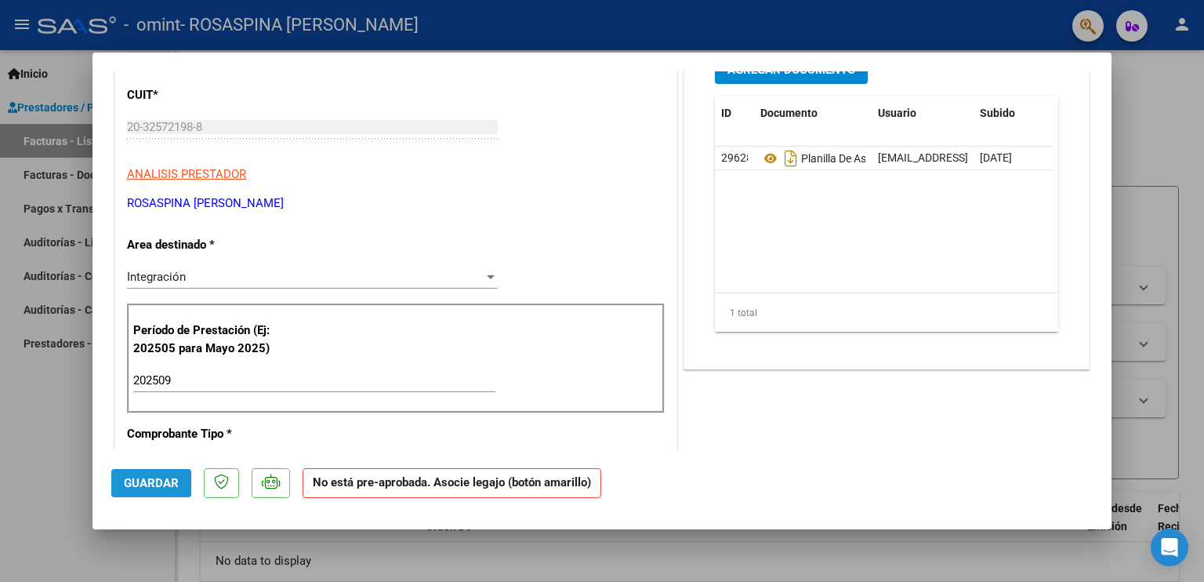
click at [136, 473] on button "Guardar" at bounding box center [151, 483] width 80 height 28
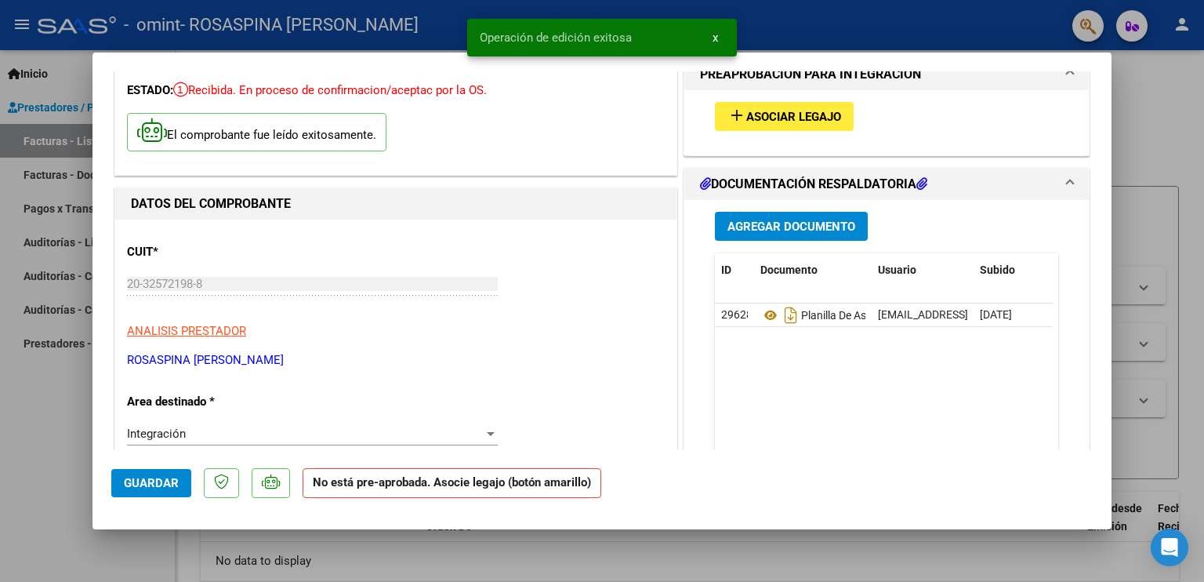
scroll to position [0, 0]
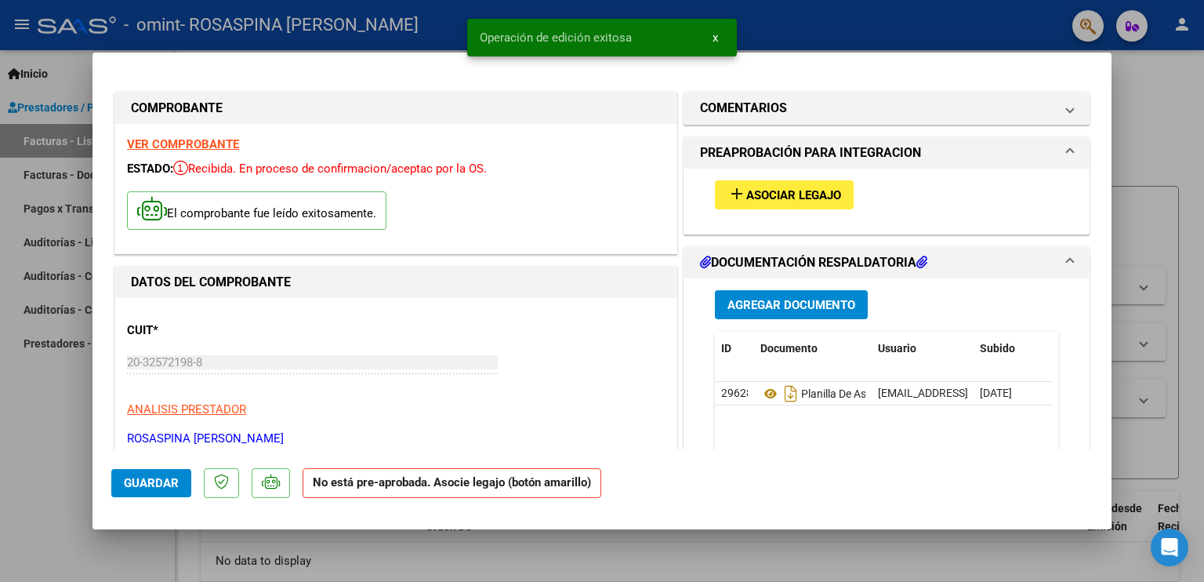
click at [1183, 165] on div at bounding box center [602, 291] width 1204 height 582
type input "$ 0,00"
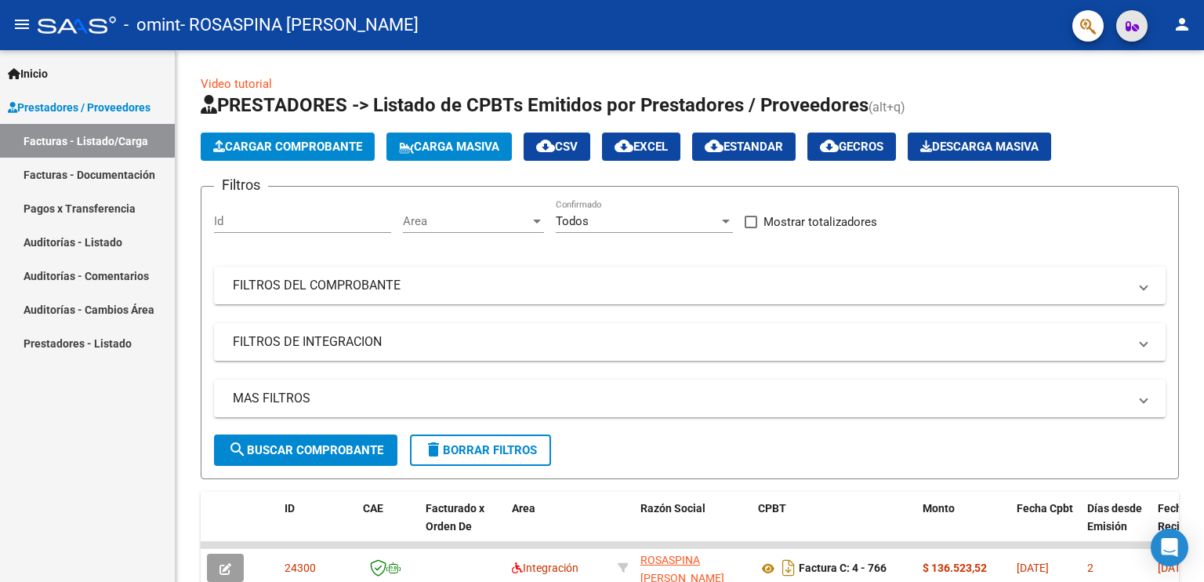
click at [1134, 22] on icon "button" at bounding box center [1132, 26] width 13 height 12
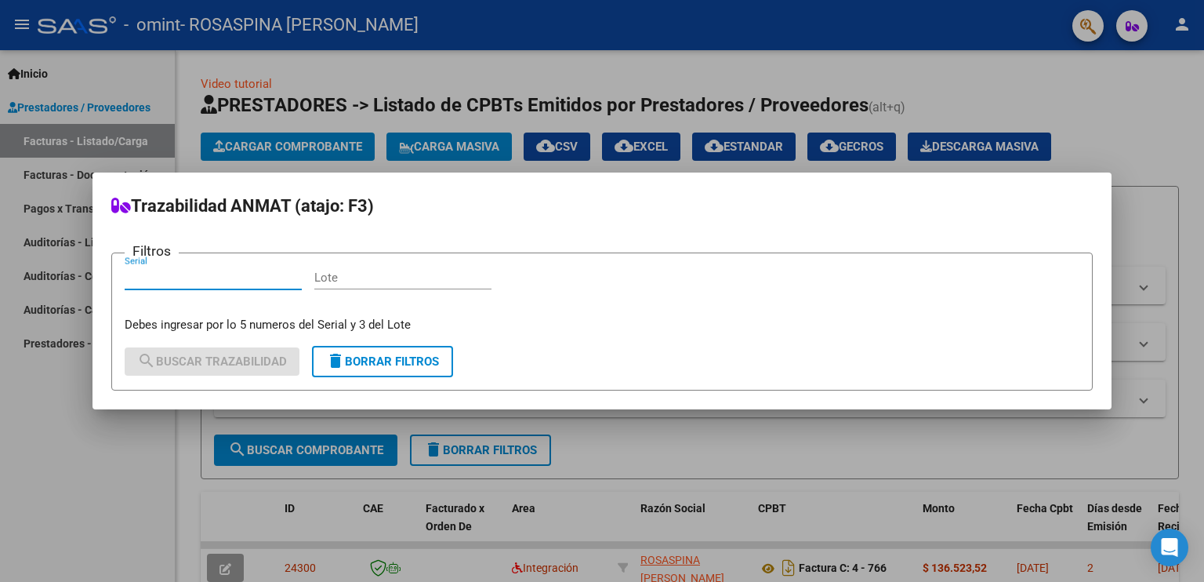
click at [1134, 22] on div at bounding box center [602, 291] width 1204 height 582
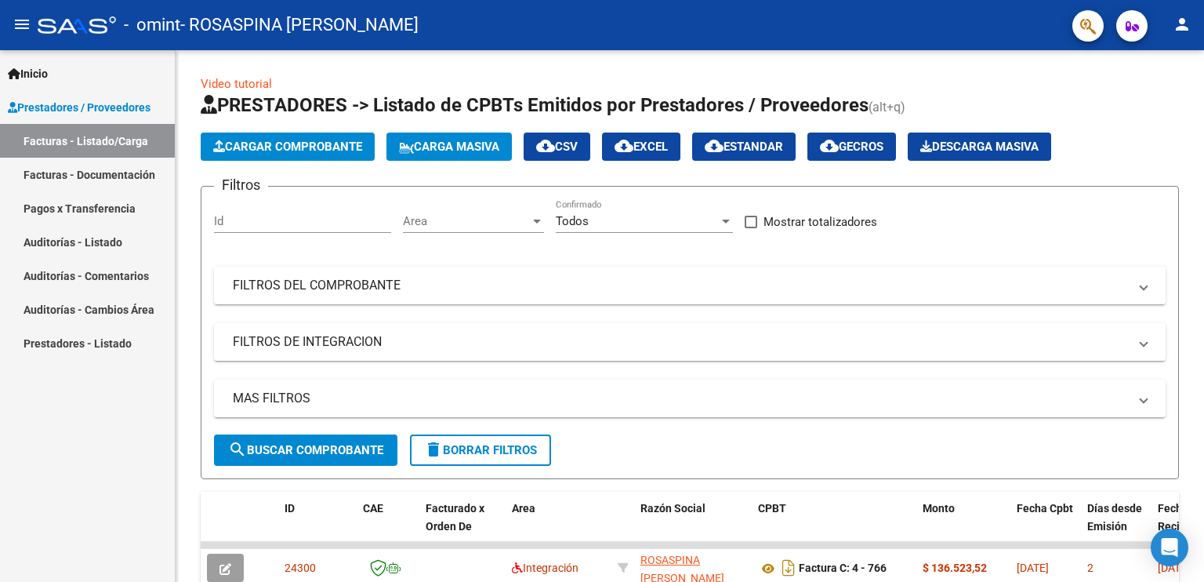
click at [1098, 24] on button "button" at bounding box center [1087, 25] width 31 height 31
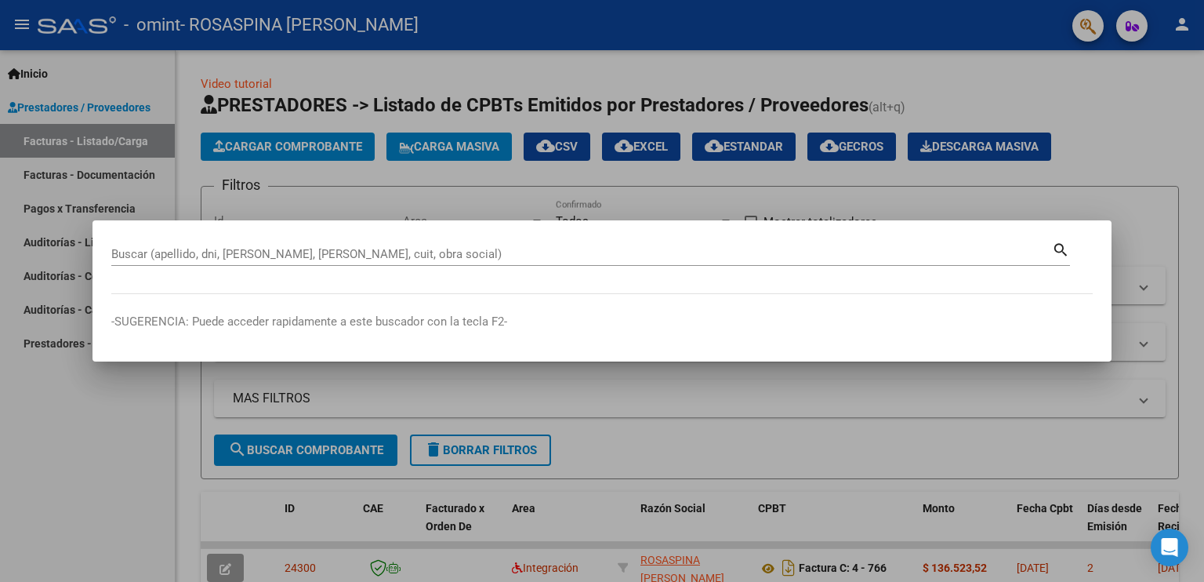
click at [1098, 24] on div at bounding box center [602, 291] width 1204 height 582
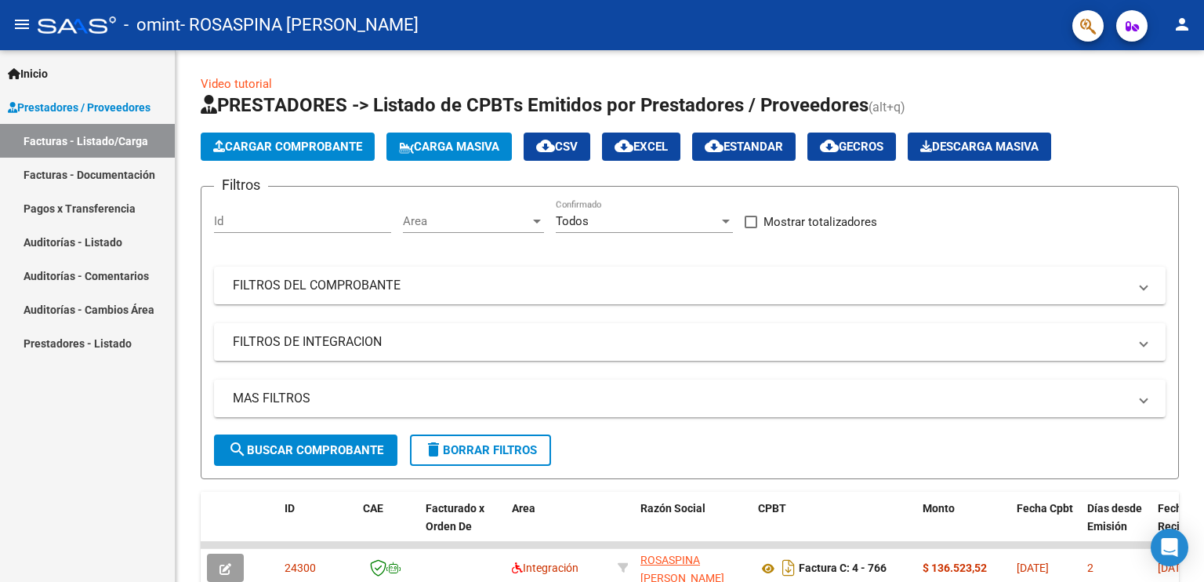
click at [97, 348] on link "Prestadores - Listado" at bounding box center [87, 343] width 175 height 34
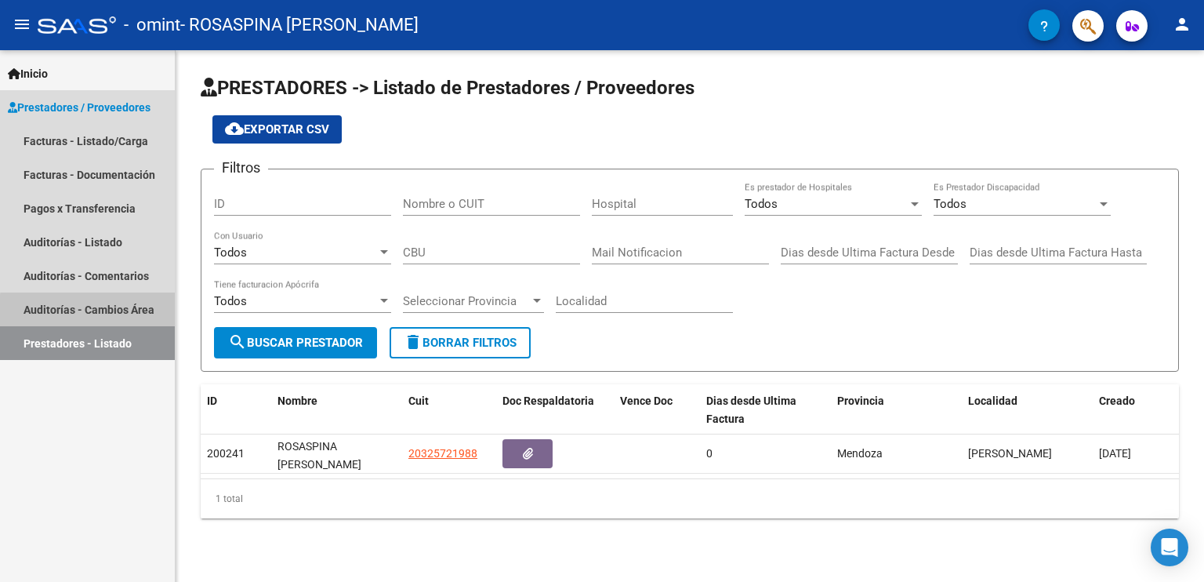
click at [107, 312] on link "Auditorías - Cambios Área" at bounding box center [87, 309] width 175 height 34
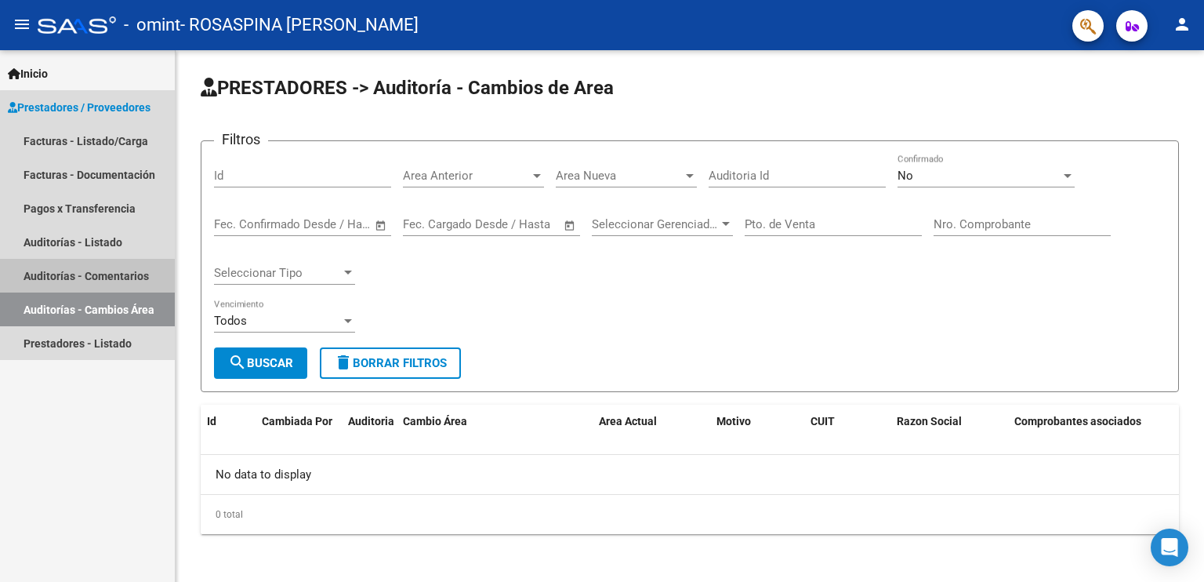
click at [102, 283] on link "Auditorías - Comentarios" at bounding box center [87, 276] width 175 height 34
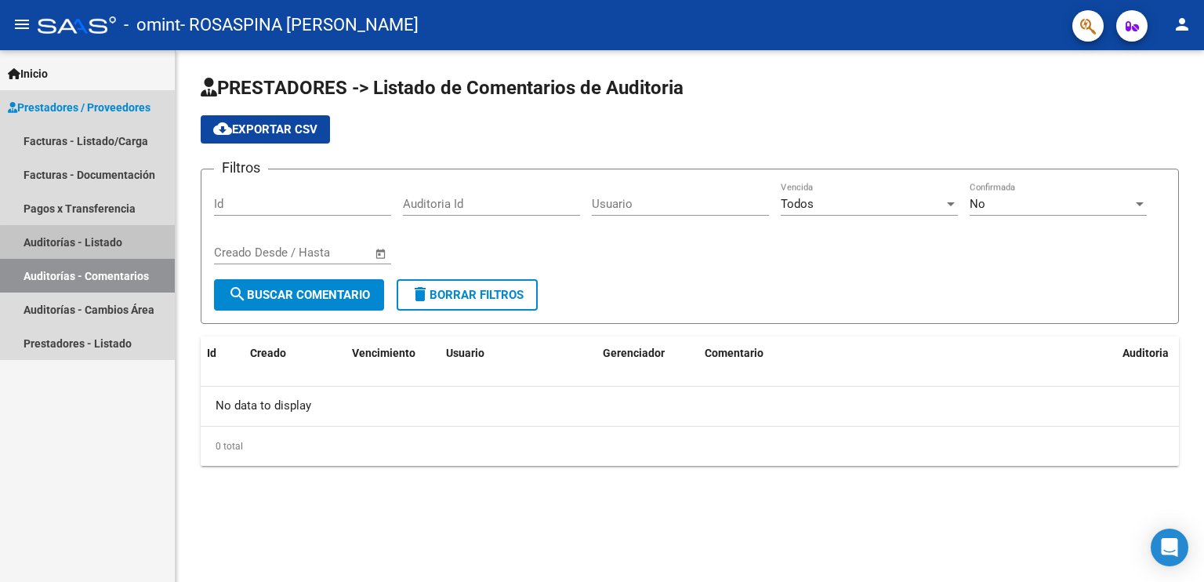
click at [121, 245] on link "Auditorías - Listado" at bounding box center [87, 242] width 175 height 34
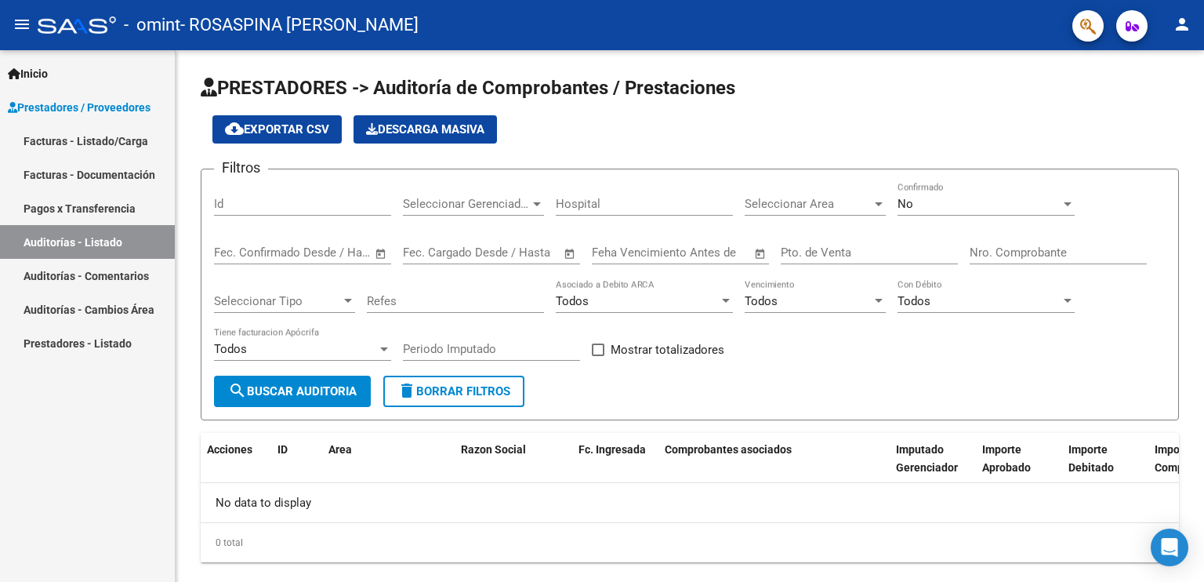
click at [103, 203] on link "Pagos x Transferencia" at bounding box center [87, 208] width 175 height 34
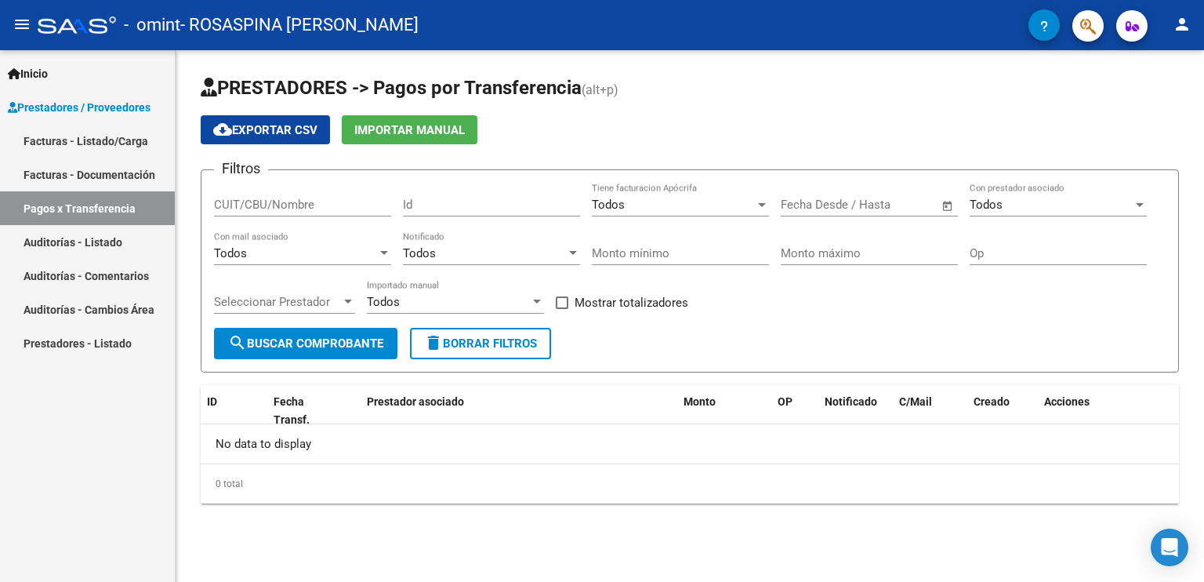
click at [107, 175] on link "Facturas - Documentación" at bounding box center [87, 175] width 175 height 34
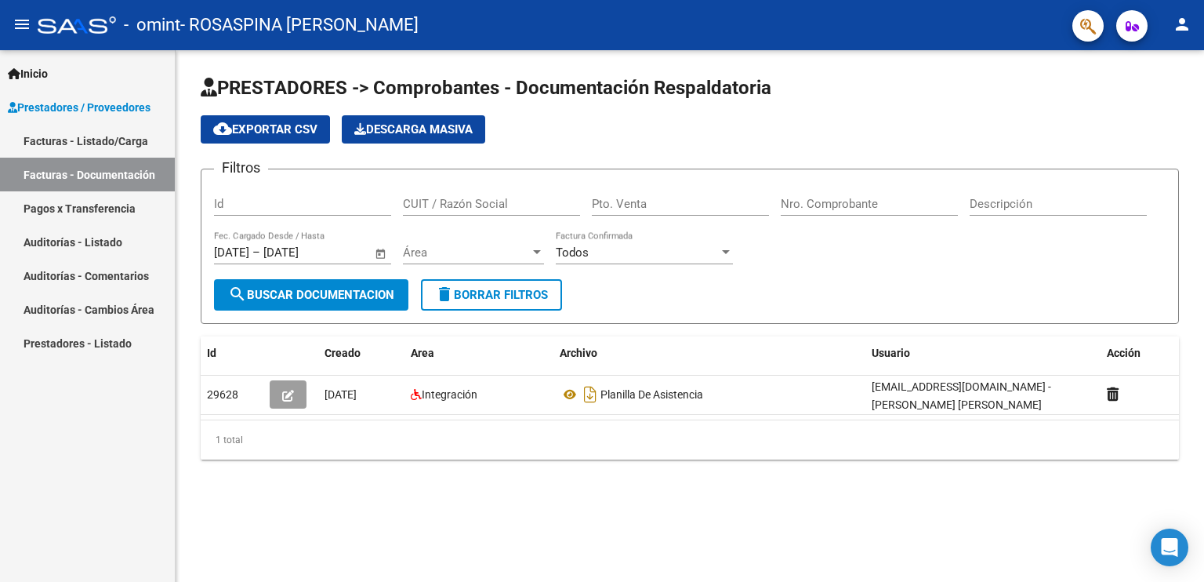
click at [91, 134] on link "Facturas - Listado/Carga" at bounding box center [87, 141] width 175 height 34
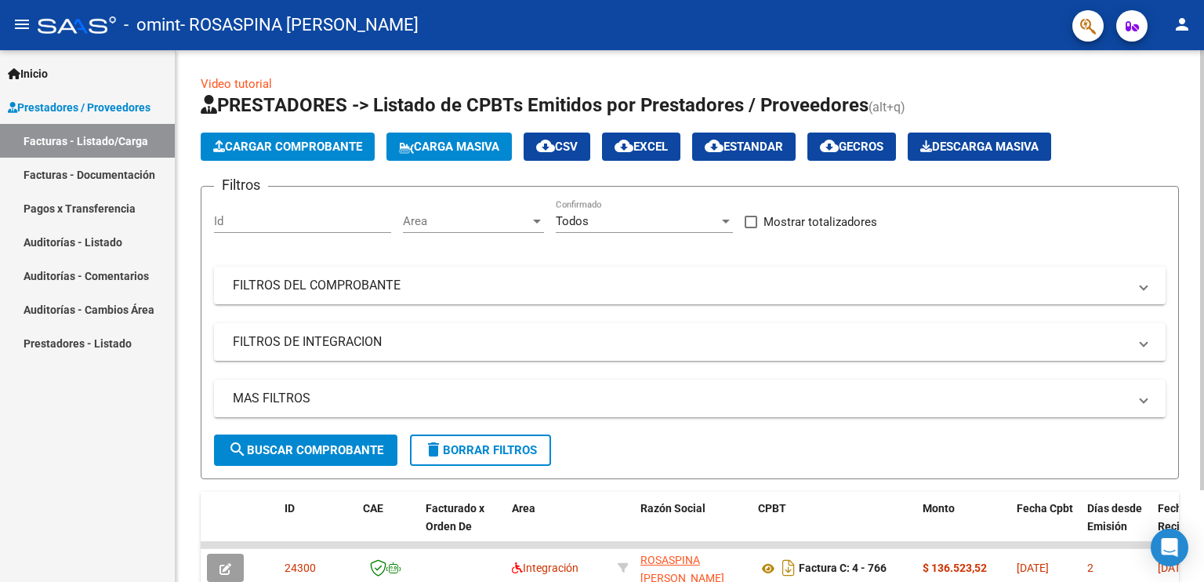
scroll to position [110, 0]
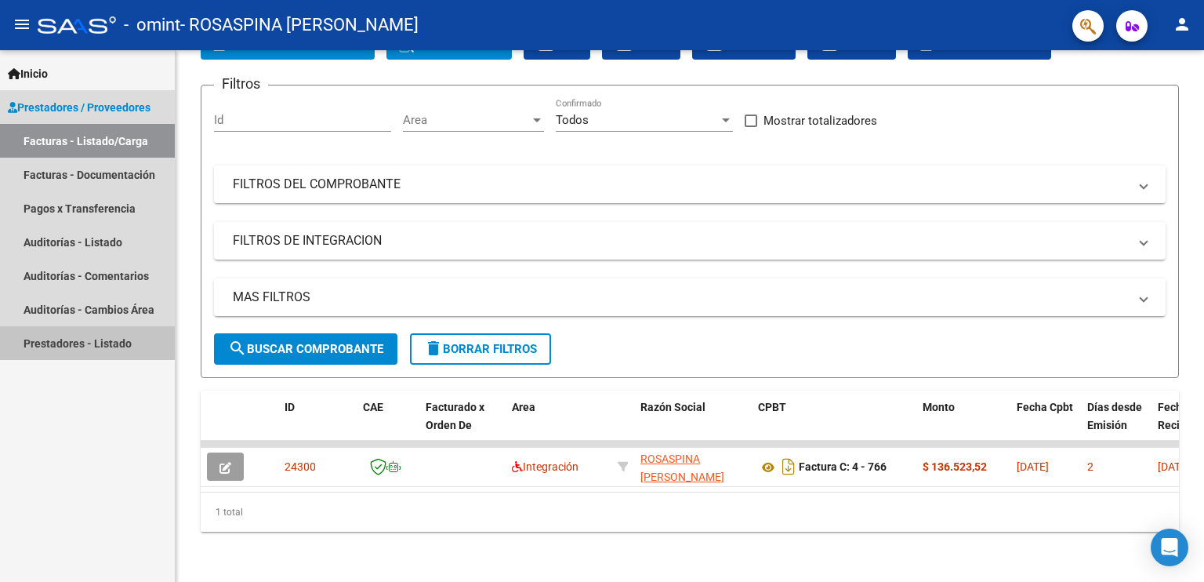
click at [78, 350] on link "Prestadores - Listado" at bounding box center [87, 343] width 175 height 34
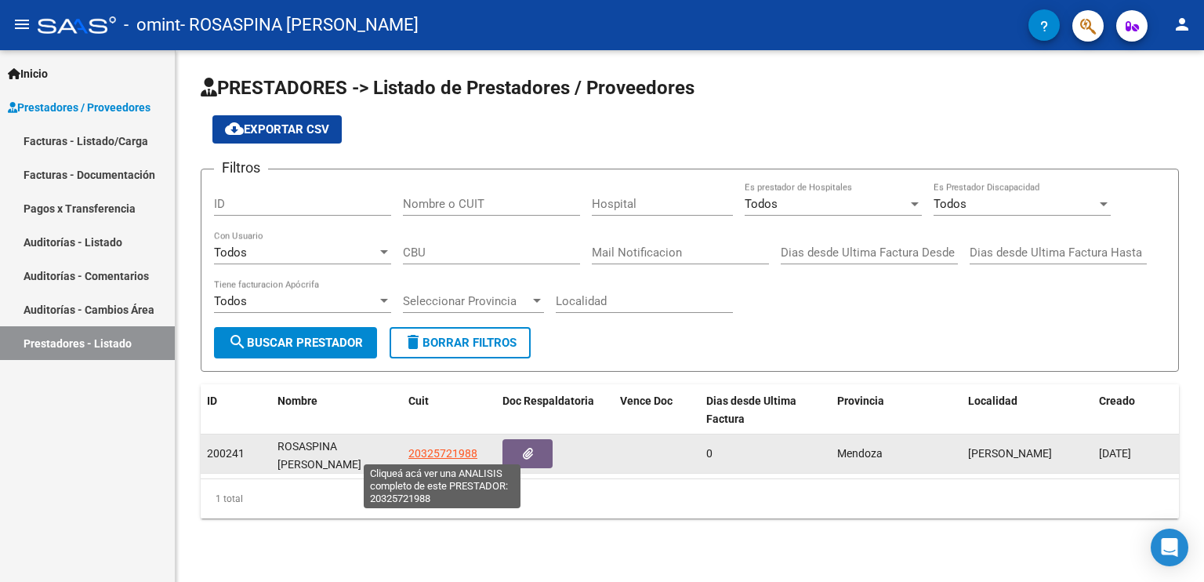
click at [452, 451] on span "20325721988" at bounding box center [442, 453] width 69 height 13
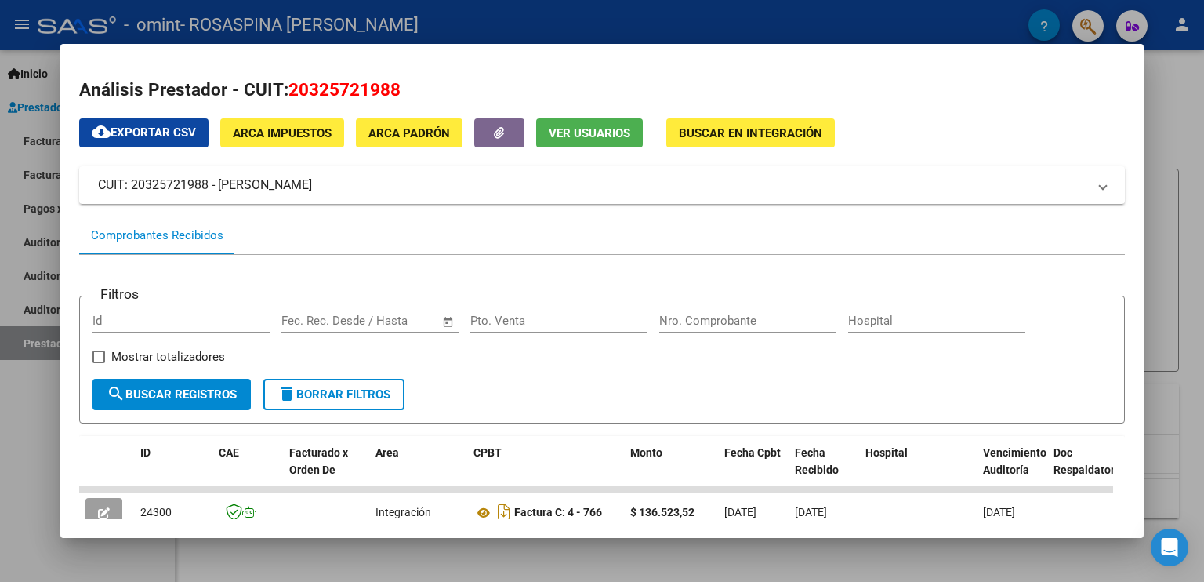
click at [1175, 80] on div at bounding box center [602, 291] width 1204 height 582
